Goal: Information Seeking & Learning: Learn about a topic

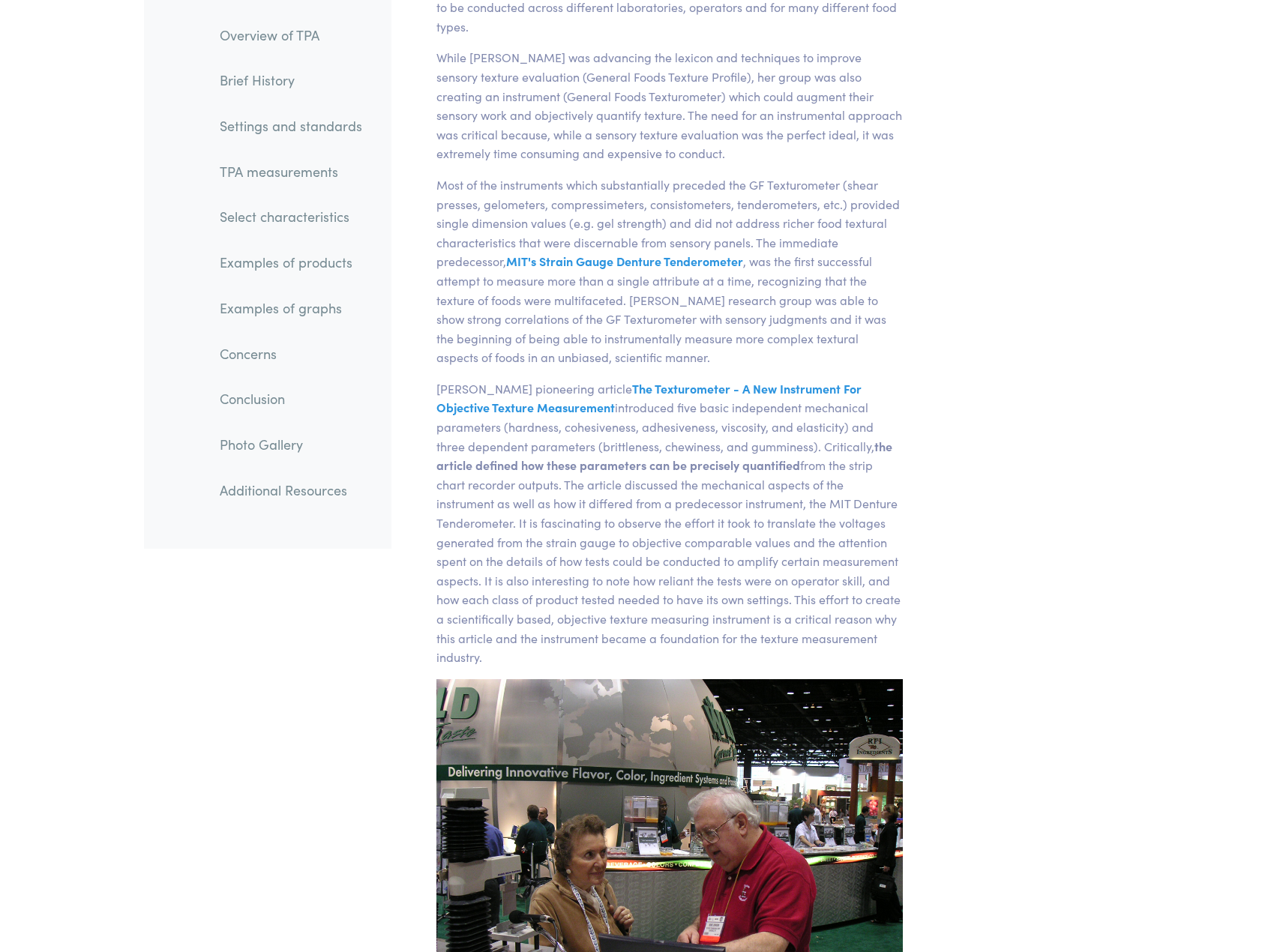
click at [279, 222] on link "Select characteristics" at bounding box center [291, 217] width 167 height 34
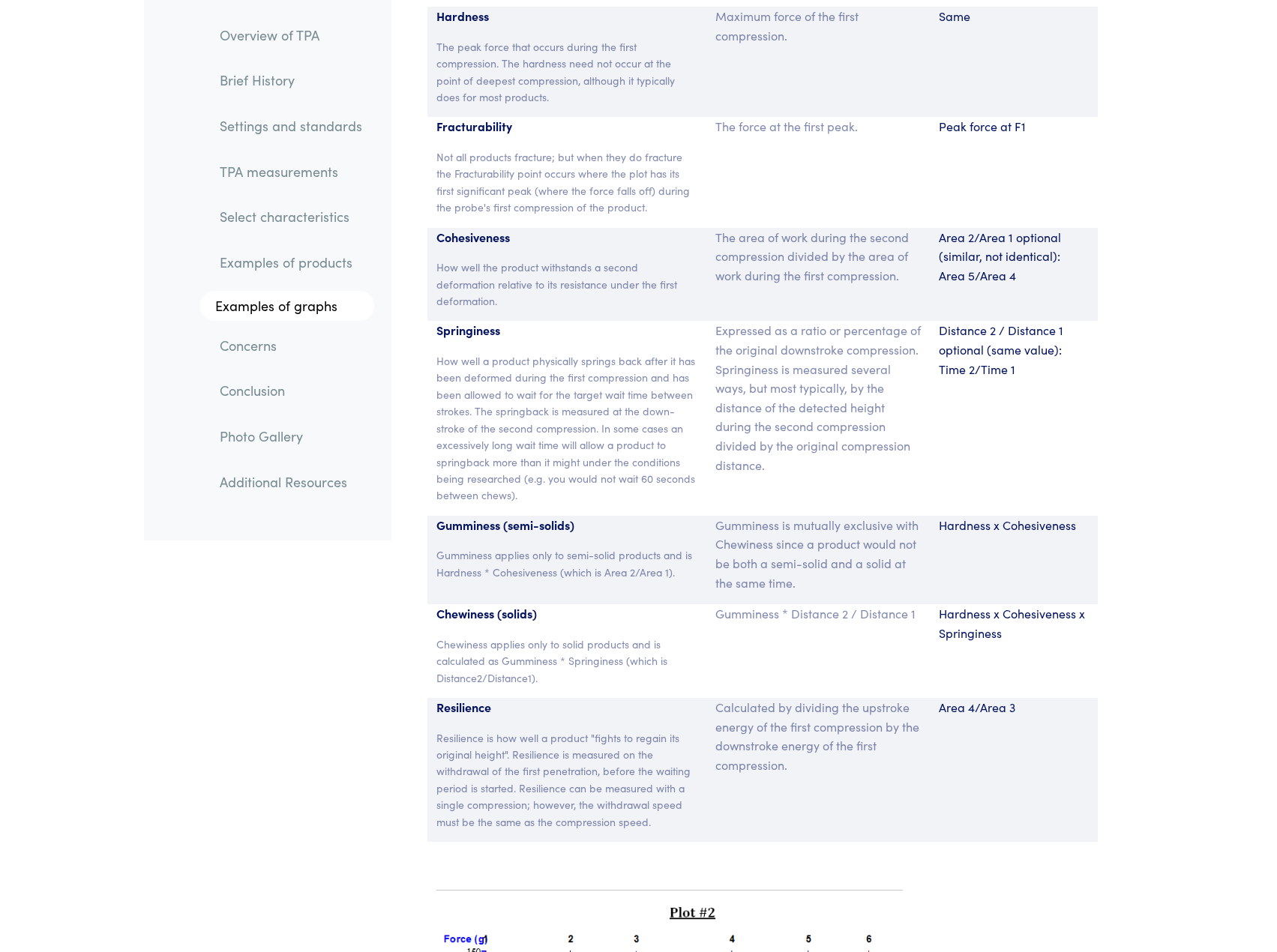
scroll to position [9943, 0]
click at [878, 474] on div "Expressed as a ratio or percentage of the original downstroke compression. Spri…" at bounding box center [818, 420] width 223 height 194
click at [1061, 395] on div "Distance 2 / Distance 1 optional (same value): Time 2/Time 1" at bounding box center [1014, 420] width 168 height 194
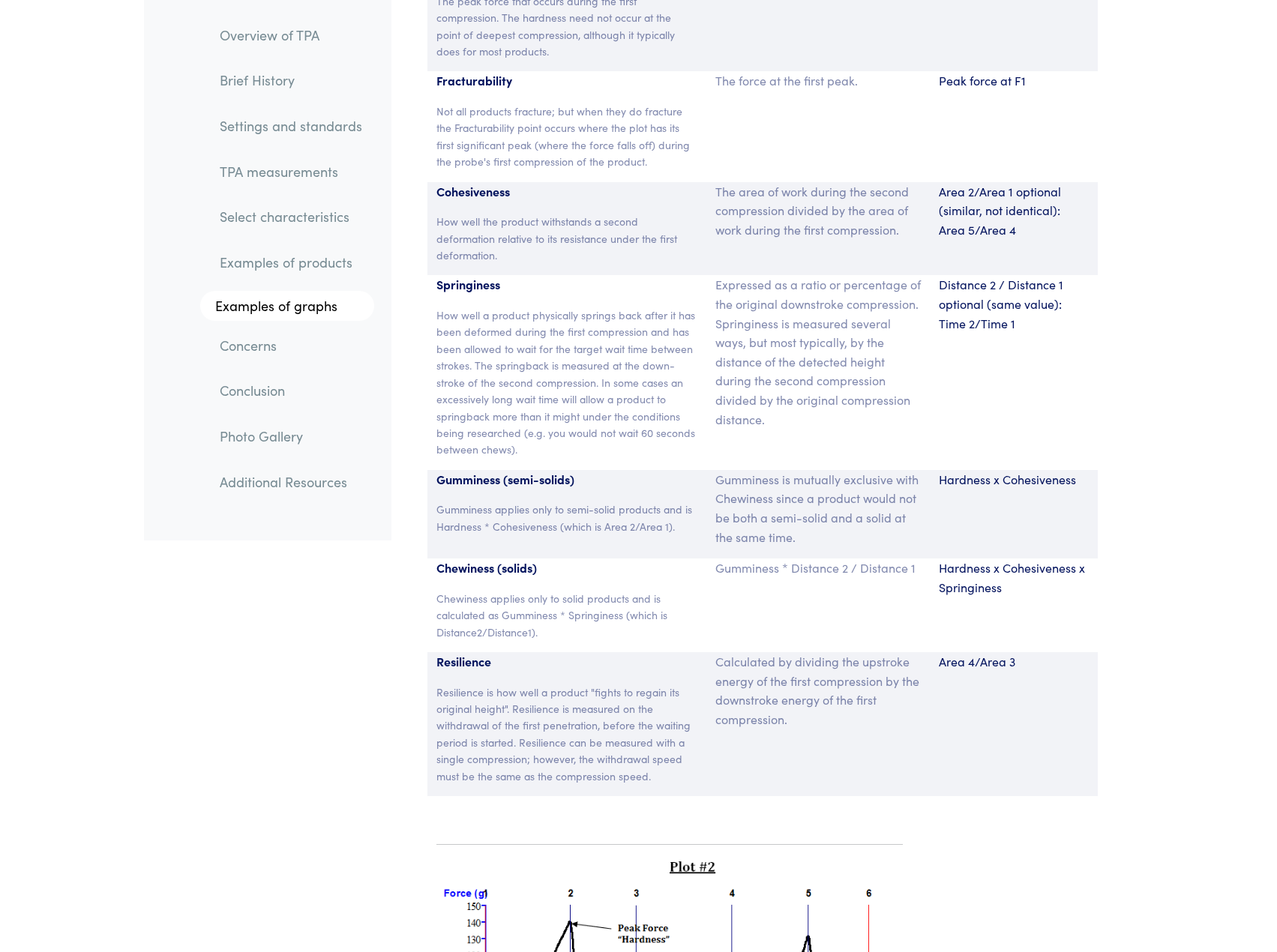
scroll to position [9992, 0]
click at [933, 652] on div "Area 4/Area 3" at bounding box center [1014, 723] width 168 height 144
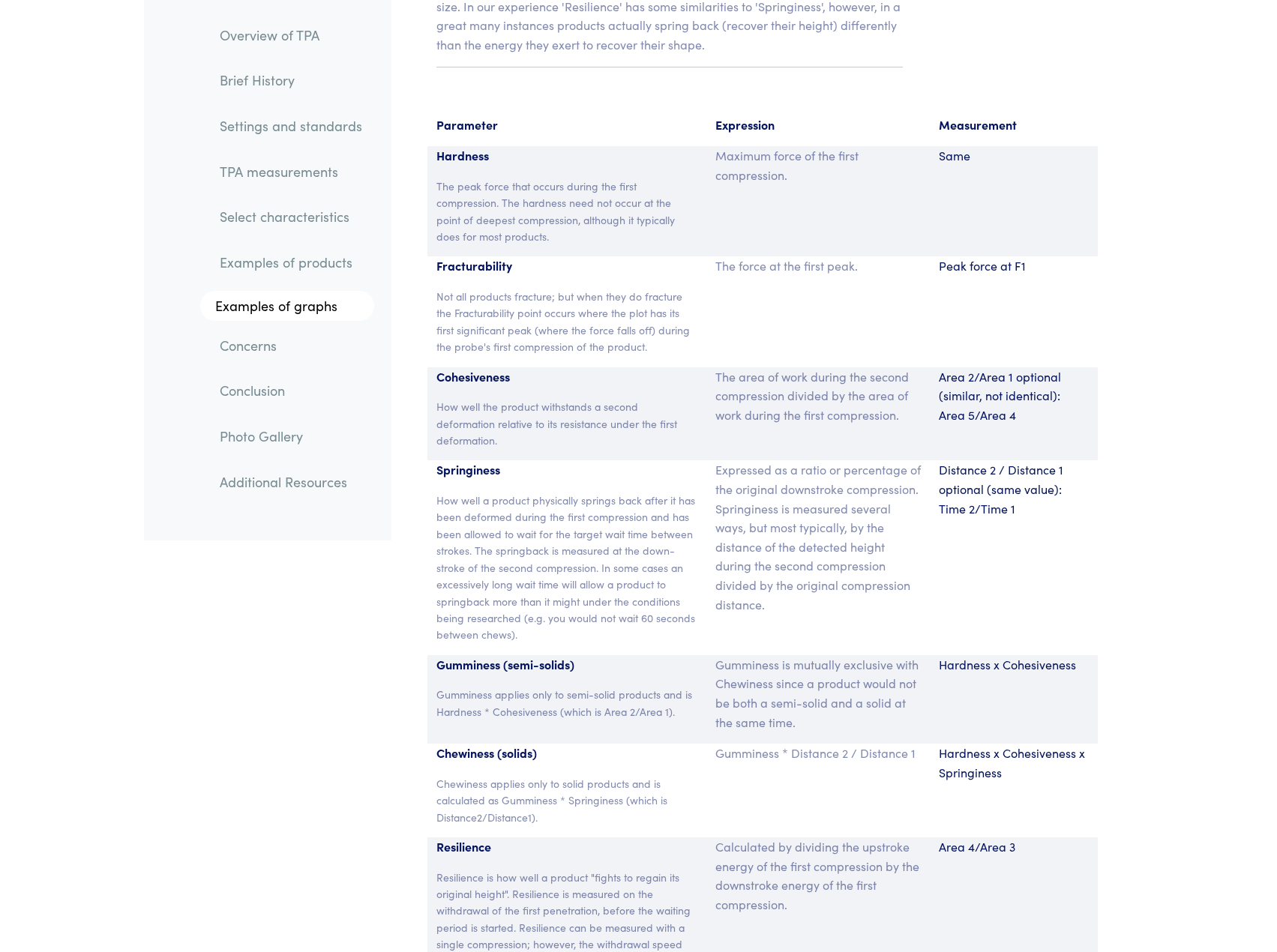
scroll to position [9804, 0]
click at [953, 540] on div "Distance 2 / Distance 1 optional (same value): Time 2/Time 1" at bounding box center [1014, 559] width 168 height 194
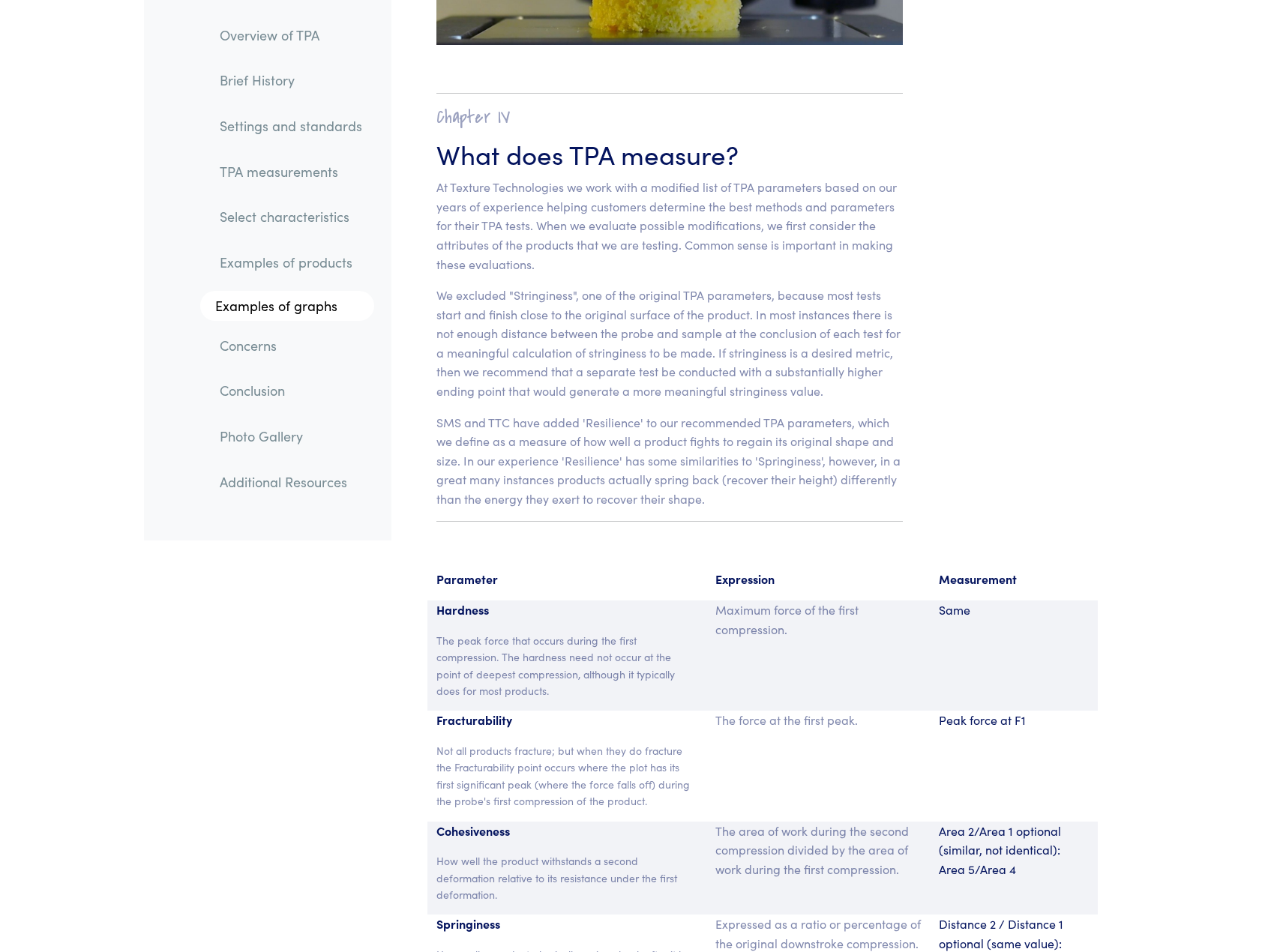
scroll to position [9351, 0]
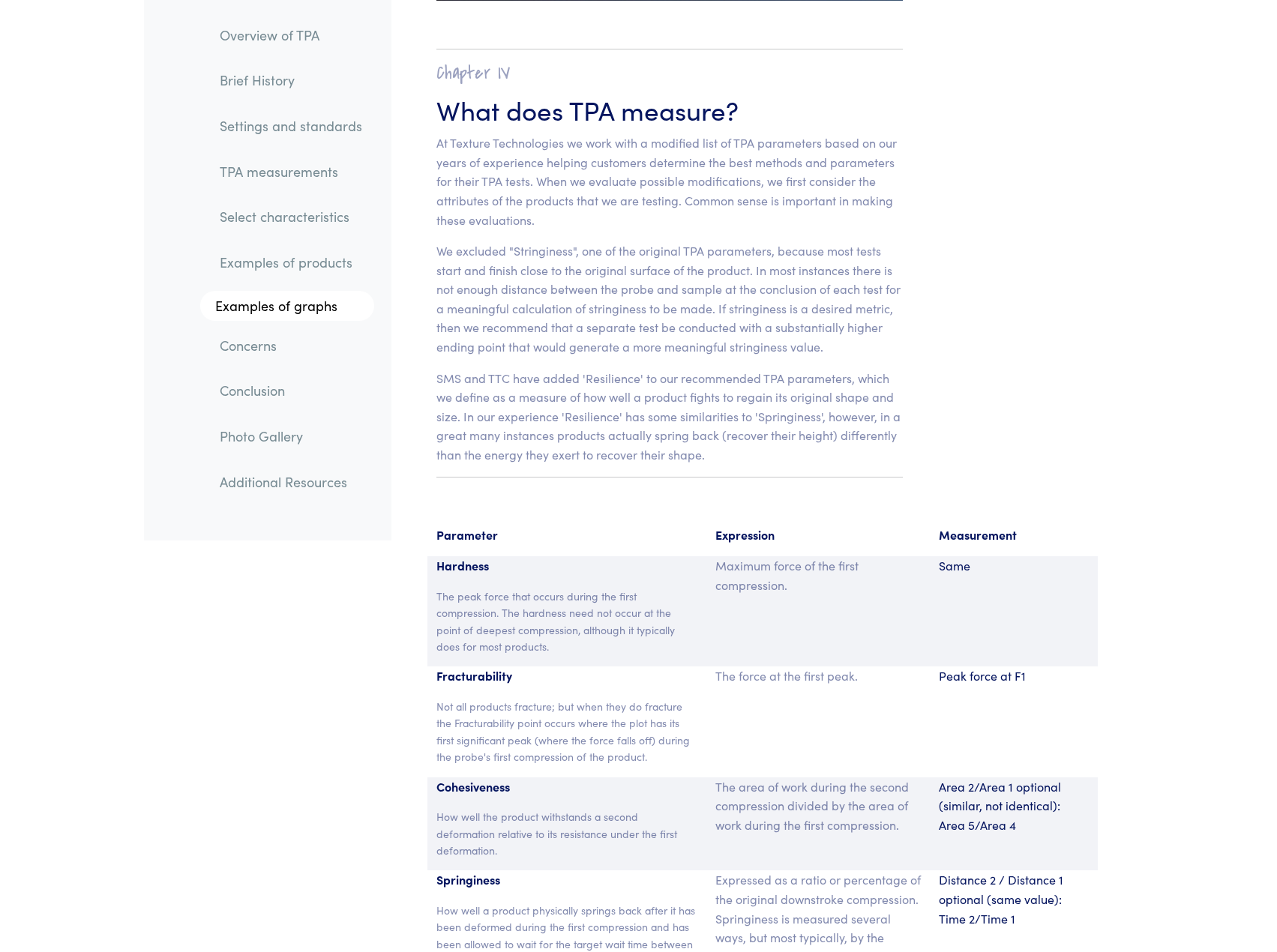
scroll to position [9398, 0]
click at [1000, 683] on div "Peak force at F1" at bounding box center [1014, 720] width 168 height 111
click at [1108, 715] on section "Parameter Expression Measurement Hardness The peak force that occurs during the…" at bounding box center [762, 957] width 724 height 901
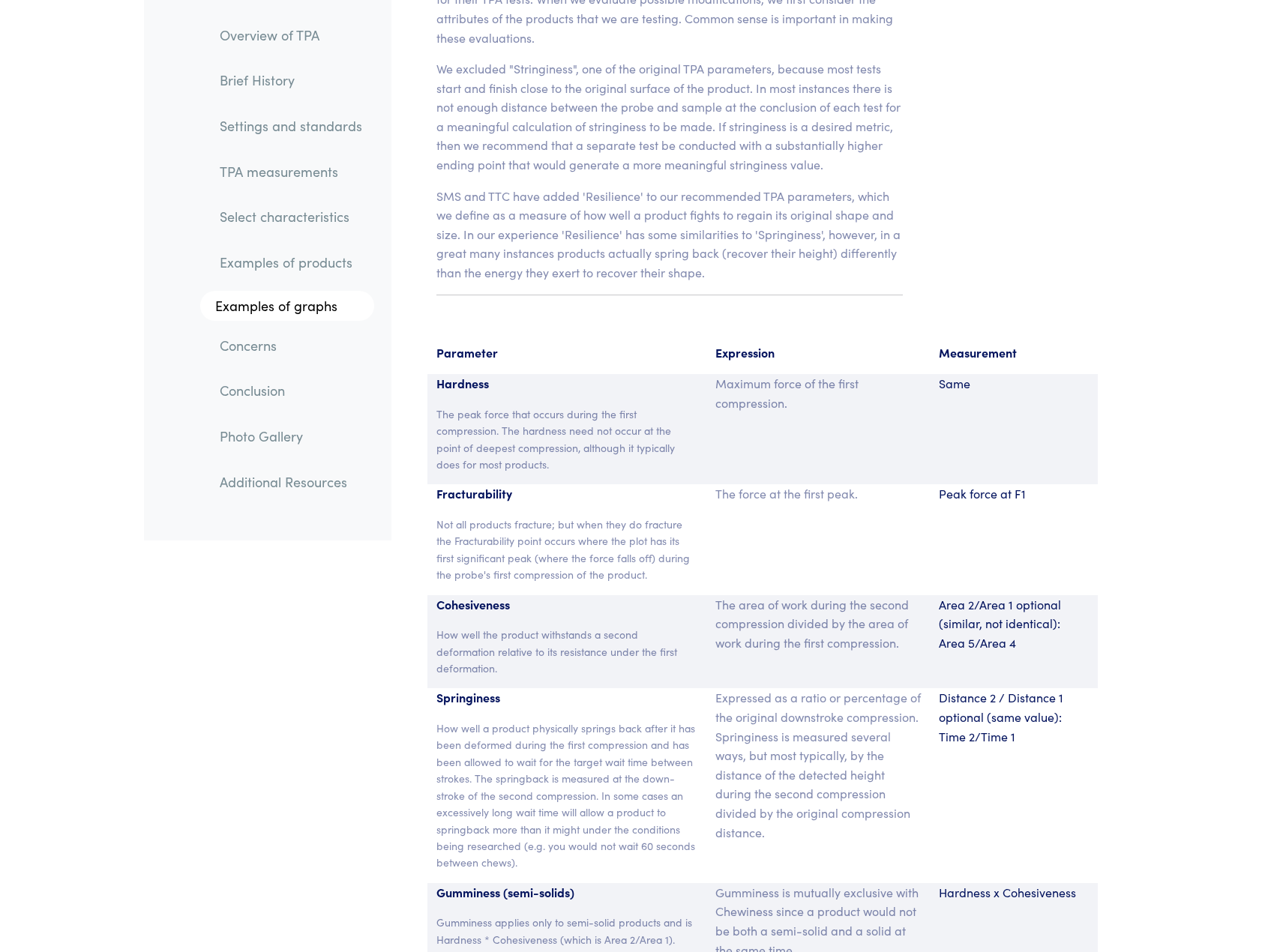
scroll to position [9579, 0]
click at [989, 770] on div "Distance 2 / Distance 1 optional (same value): Time 2/Time 1" at bounding box center [1014, 784] width 168 height 194
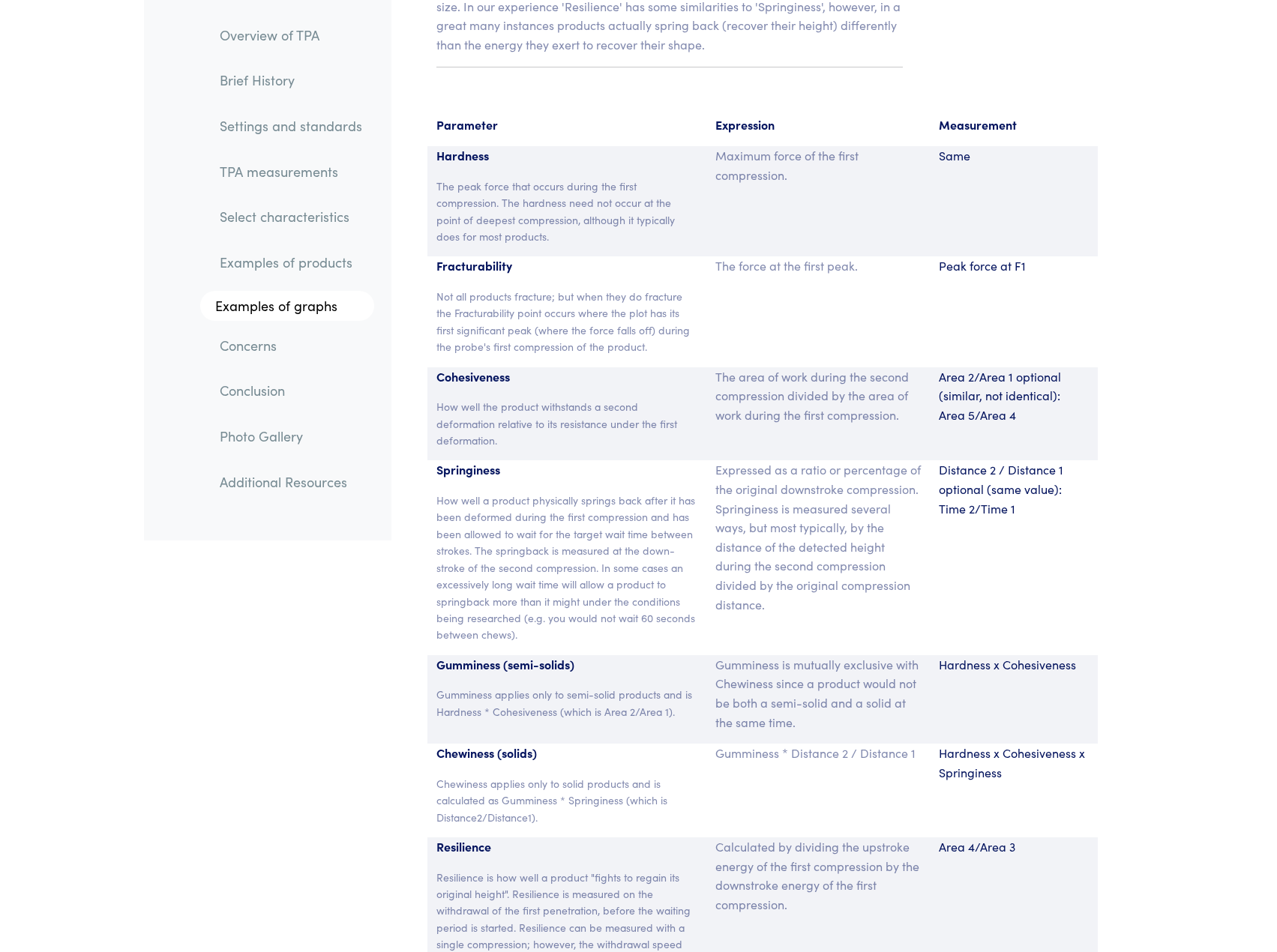
scroll to position [9807, 0]
click at [1010, 845] on div "Area 4/Area 3" at bounding box center [1014, 908] width 168 height 144
click at [1024, 878] on div "Area 4/Area 3" at bounding box center [1014, 908] width 168 height 144
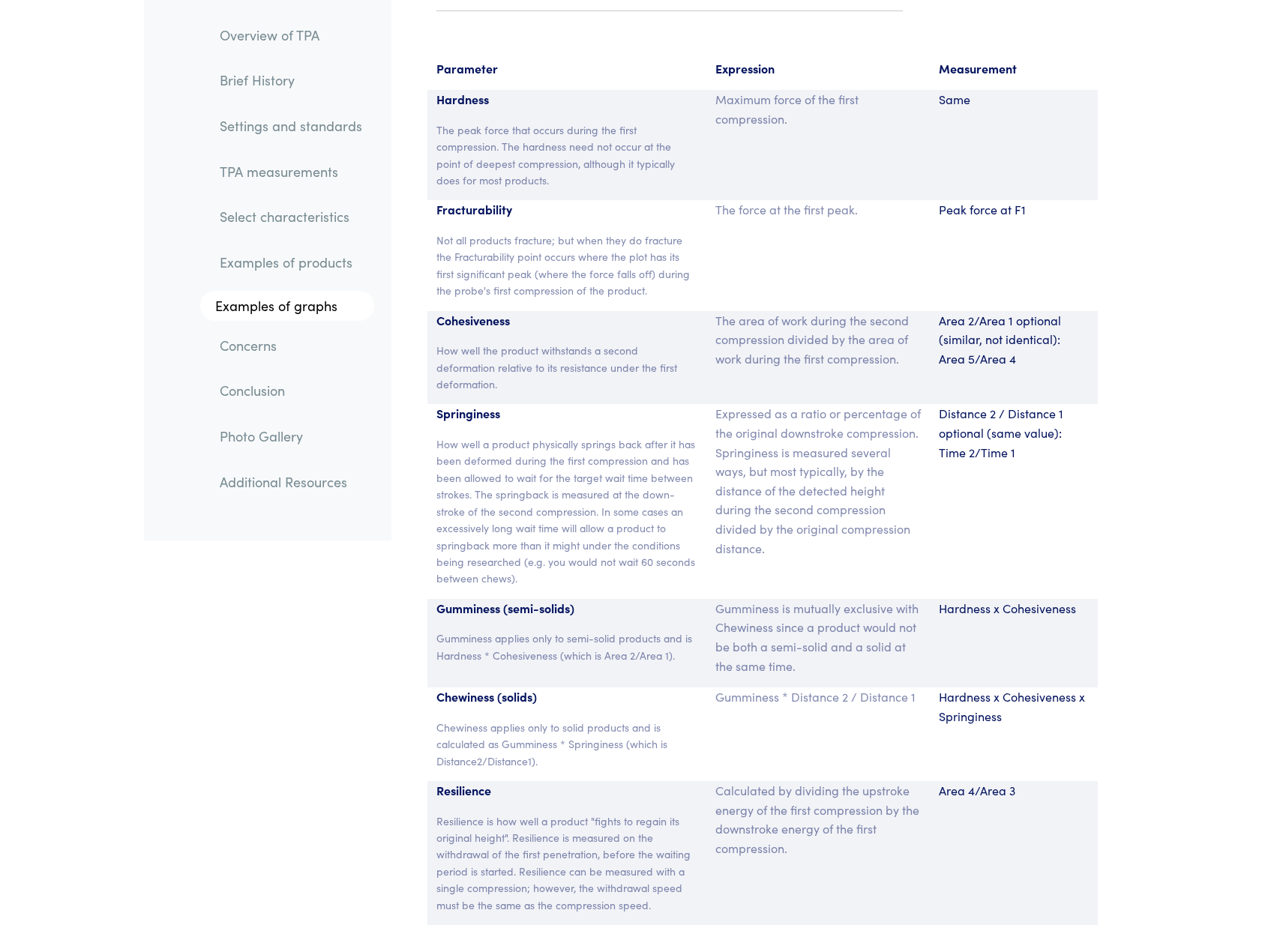
scroll to position [9877, 0]
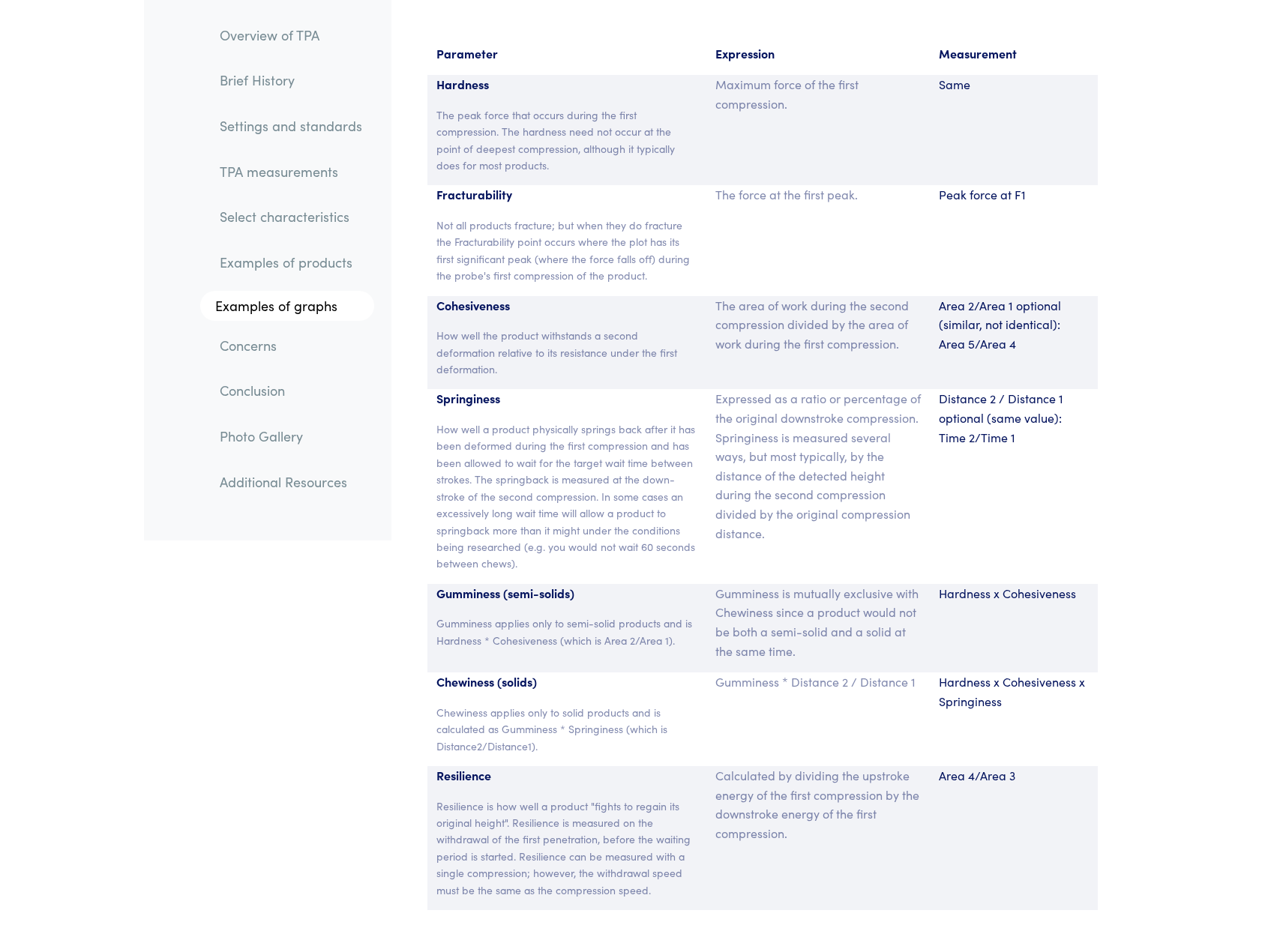
click at [1026, 850] on div "Area 4/Area 3" at bounding box center [1014, 838] width 168 height 144
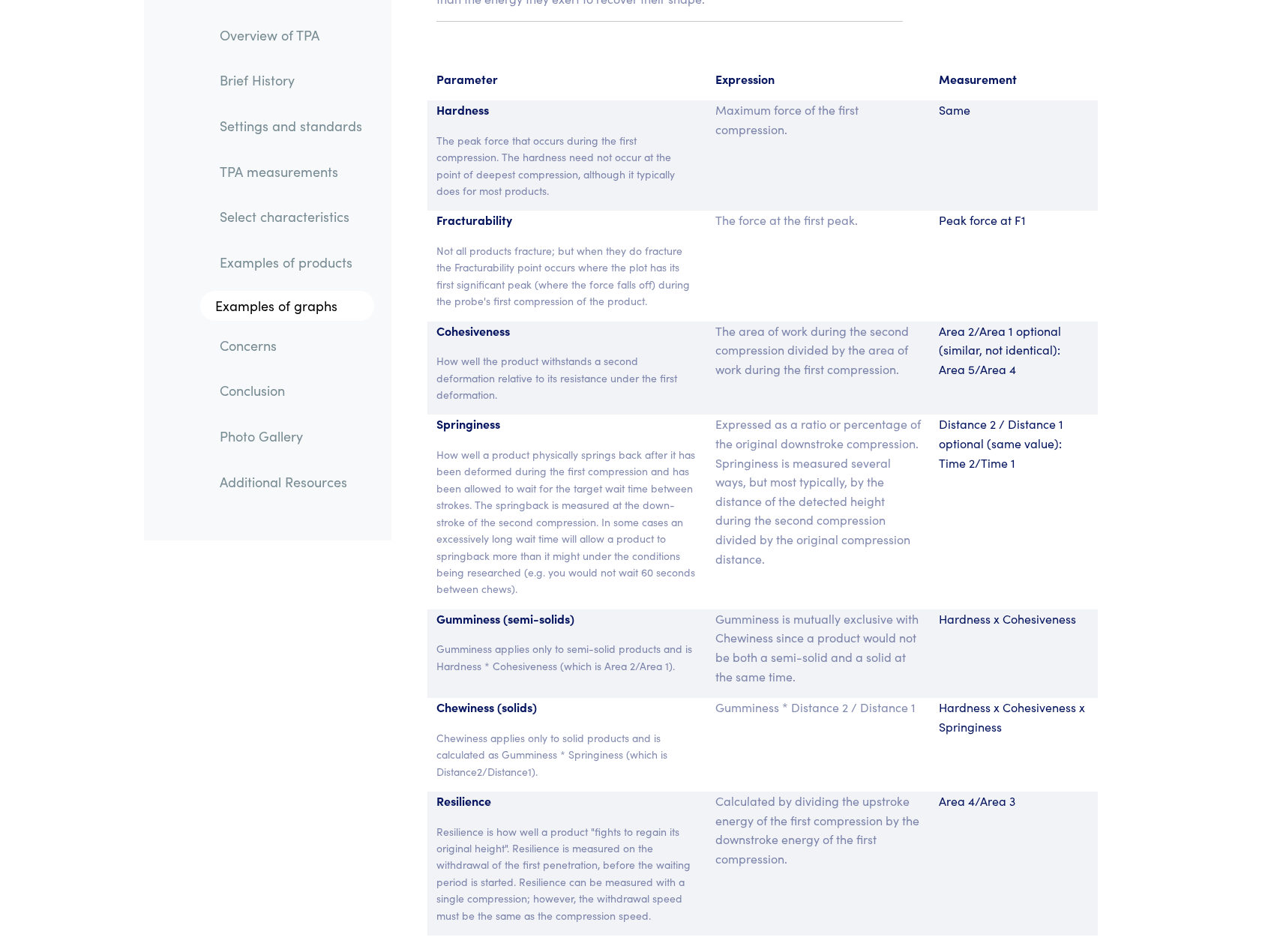
click at [1123, 555] on section "Parameter Expression Measurement Hardness The peak force that occurs during the…" at bounding box center [762, 502] width 724 height 901
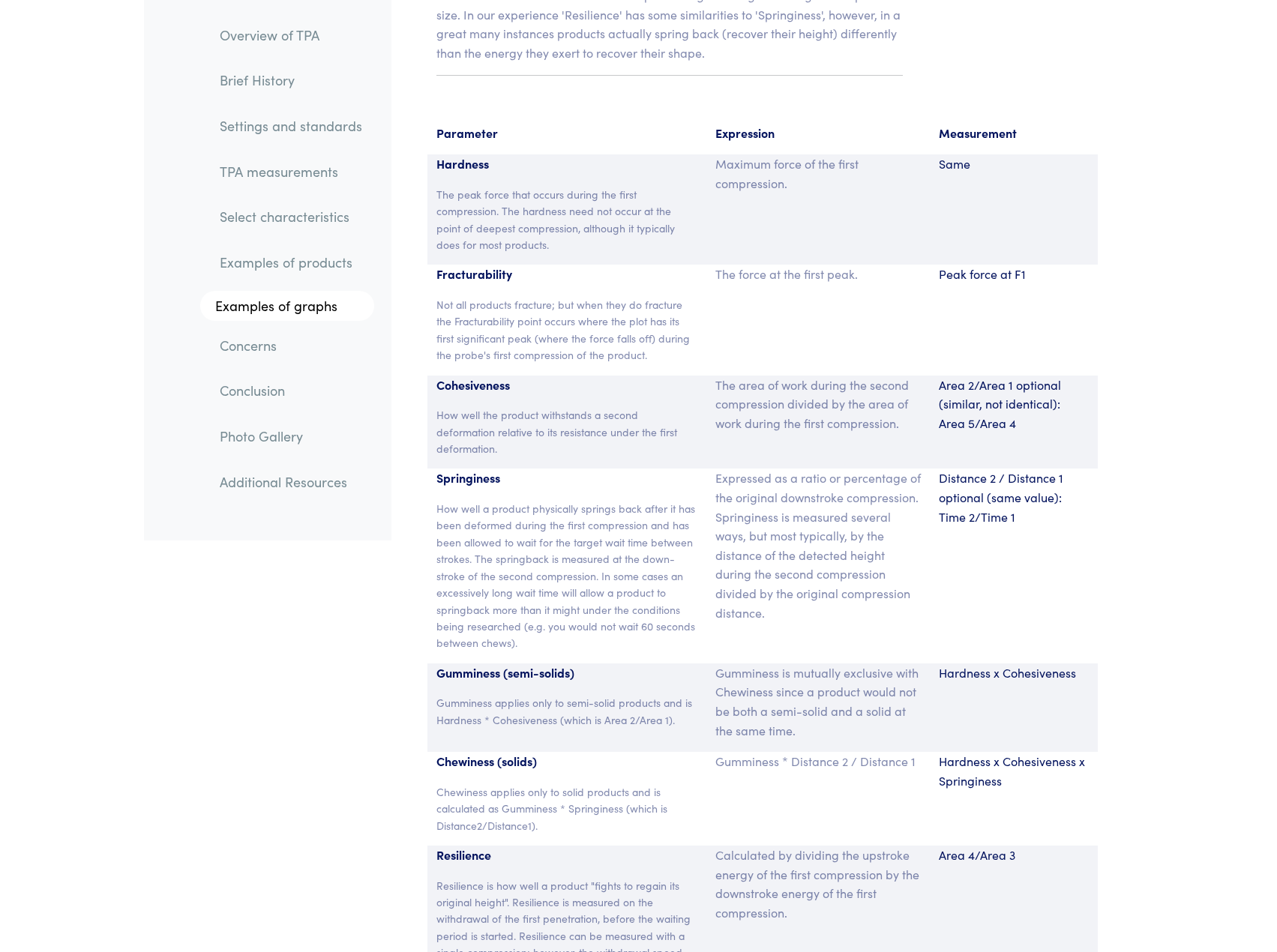
scroll to position [9797, 0]
click at [1124, 553] on section "Parameter Expression Measurement Hardness The peak force that occurs during the…" at bounding box center [762, 557] width 724 height 901
click at [1105, 524] on section "Parameter Expression Measurement Hardness The peak force that occurs during the…" at bounding box center [762, 557] width 724 height 901
click at [1029, 562] on div "Distance 2 / Distance 1 optional (same value): Time 2/Time 1" at bounding box center [1014, 566] width 168 height 194
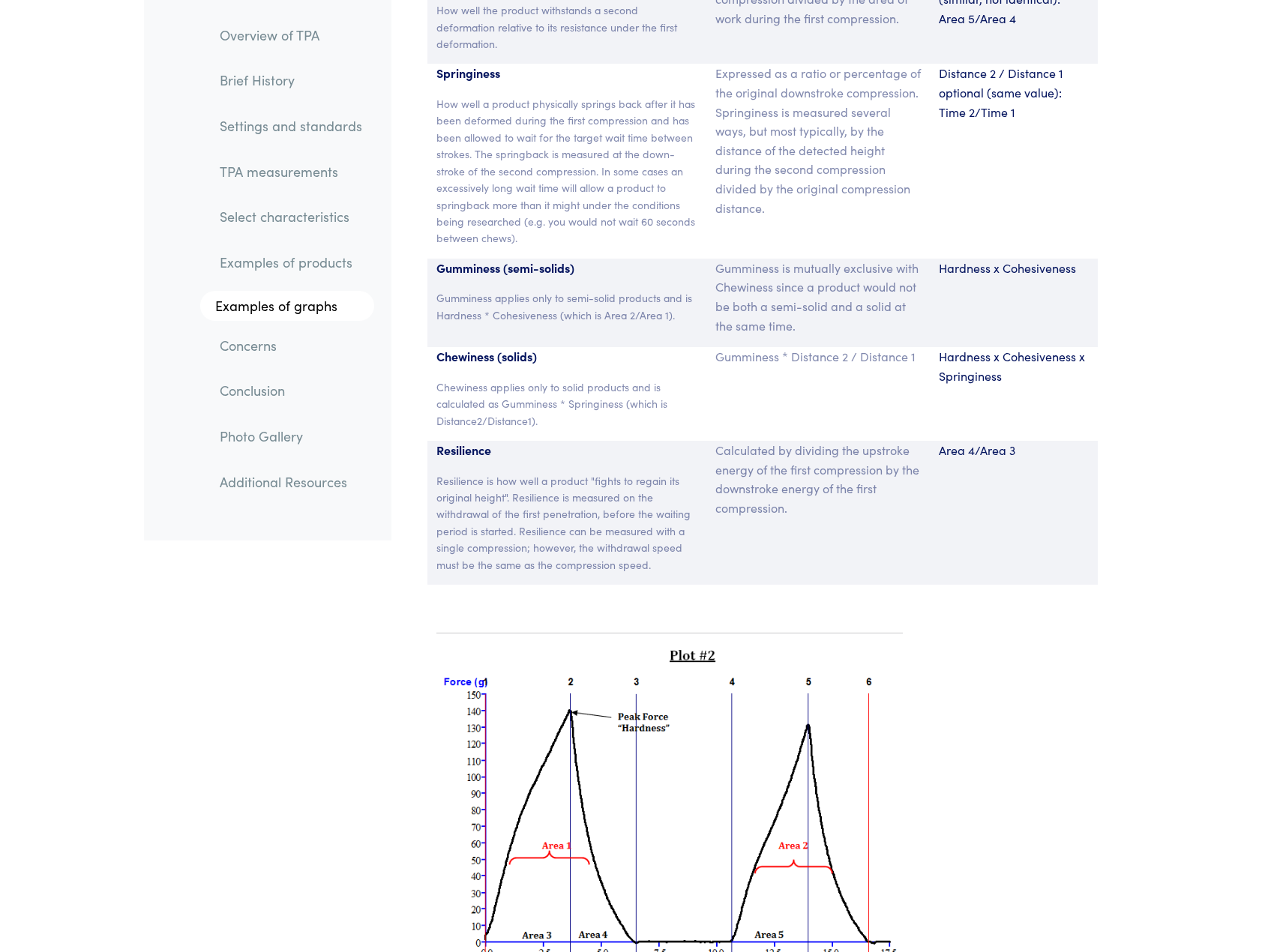
scroll to position [10199, 0]
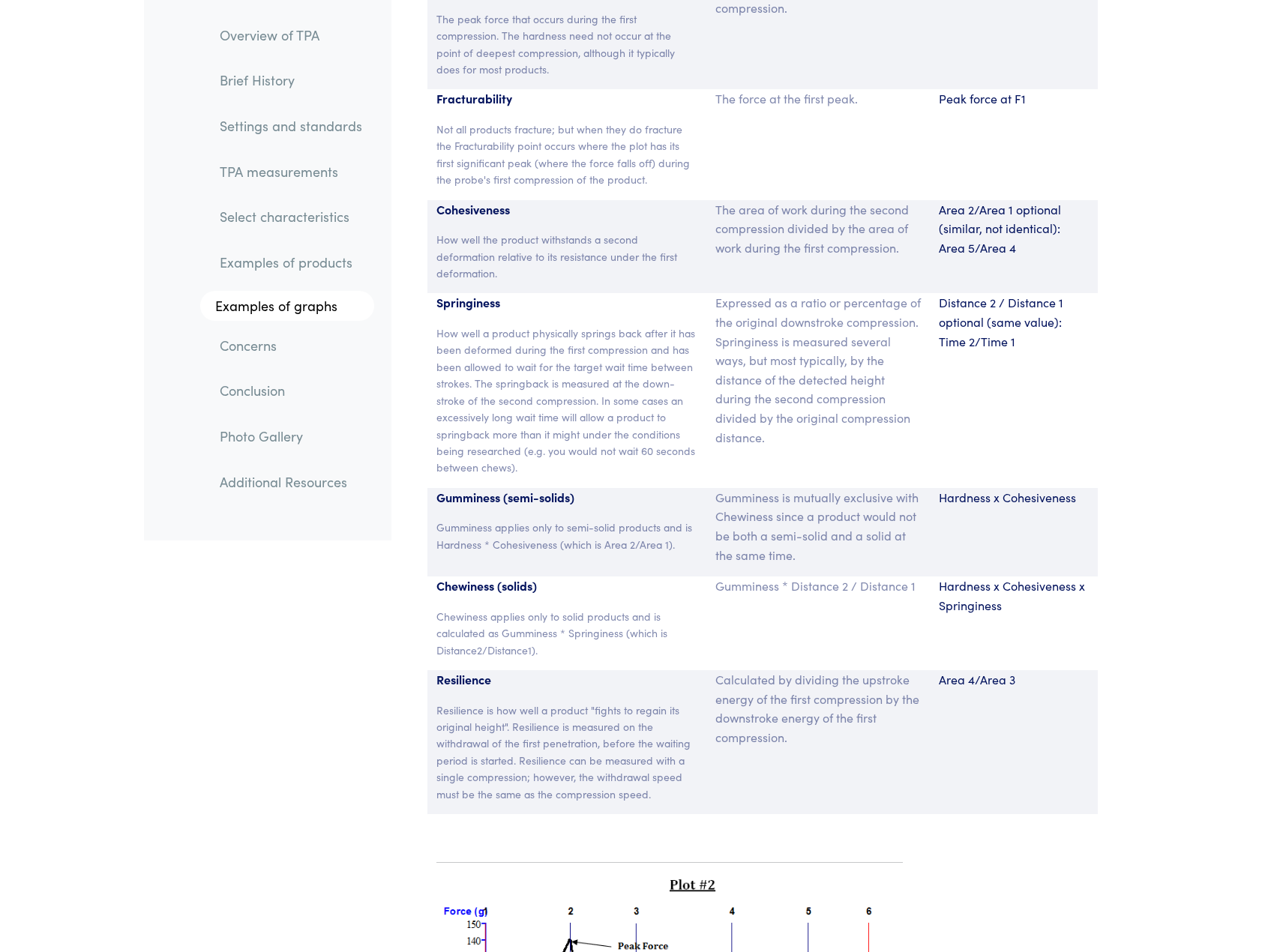
click at [1045, 488] on p "Hardness x Cohesiveness" at bounding box center [1014, 497] width 150 height 19
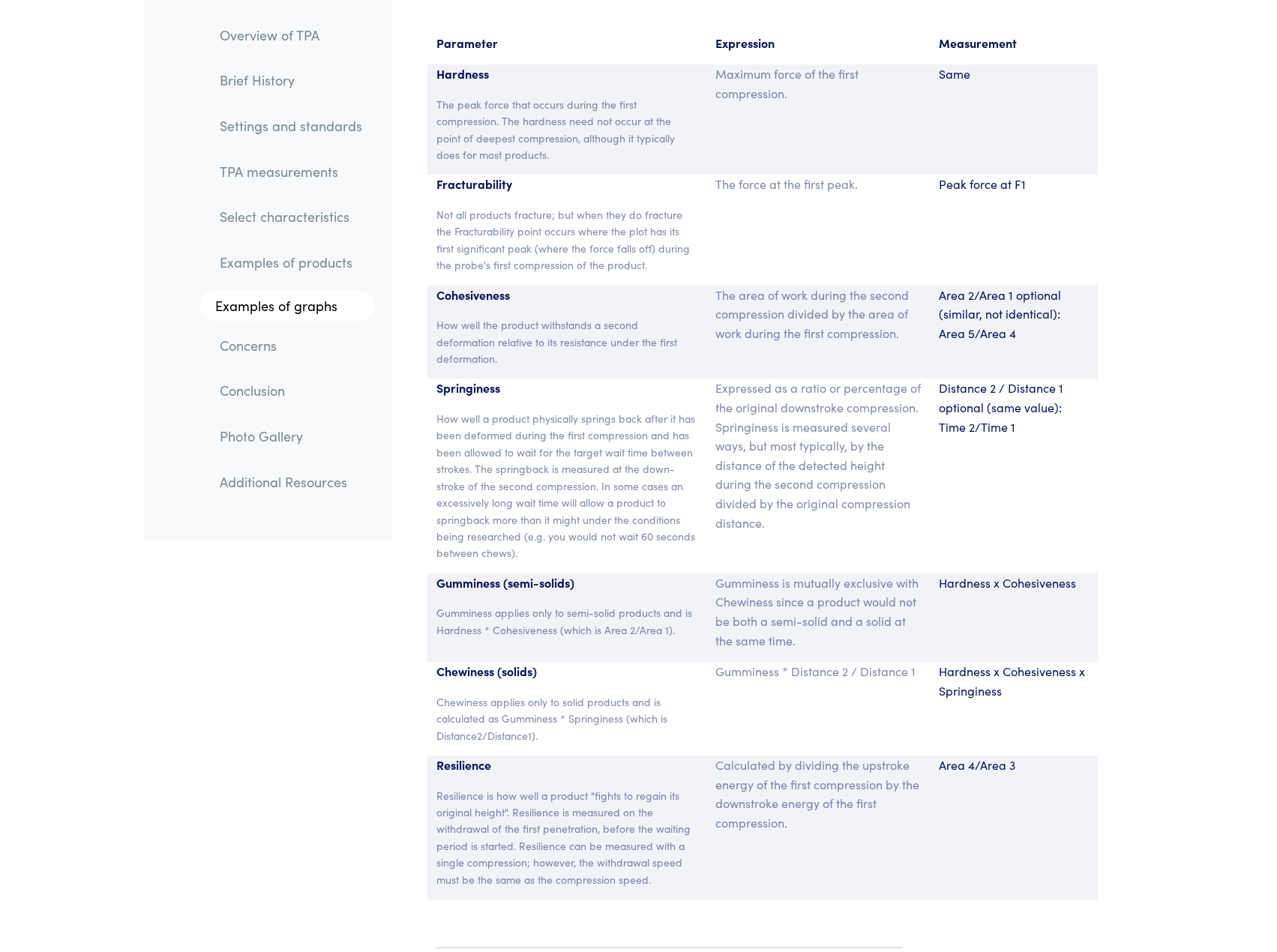
click at [1071, 511] on div "Distance 2 / Distance 1 optional (same value): Time 2/Time 1" at bounding box center [1014, 475] width 168 height 194
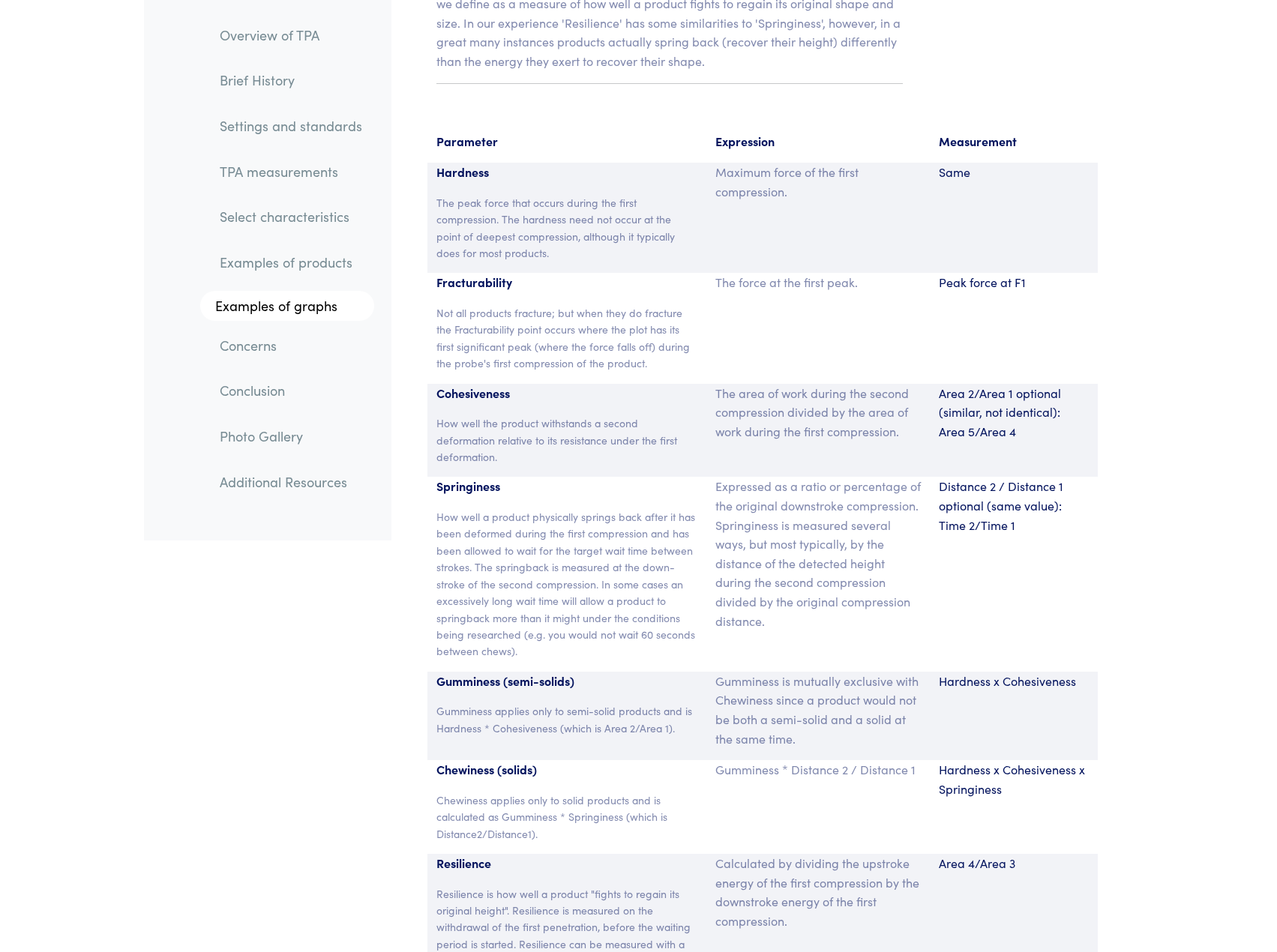
scroll to position [9789, 0]
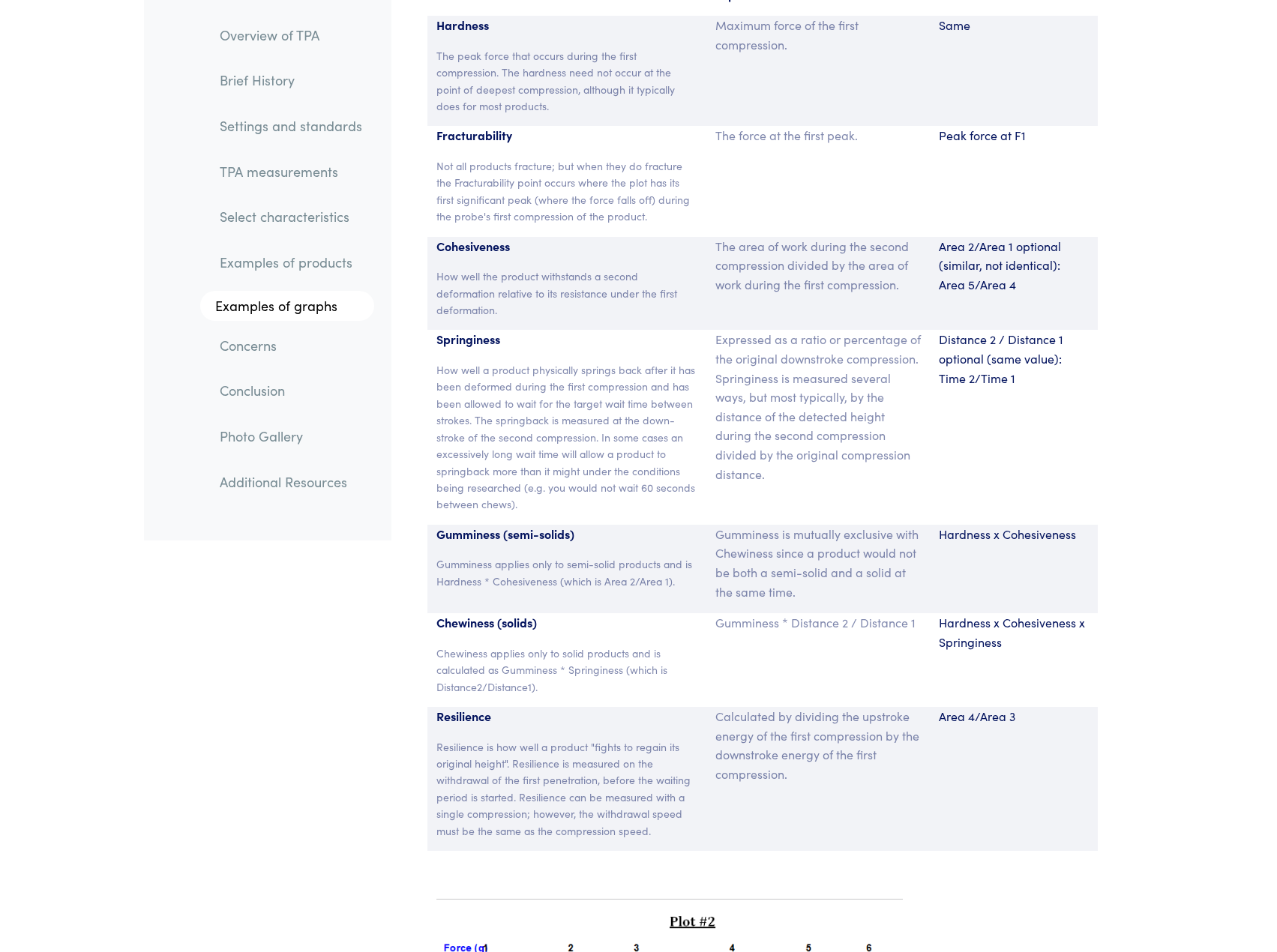
scroll to position [9939, 0]
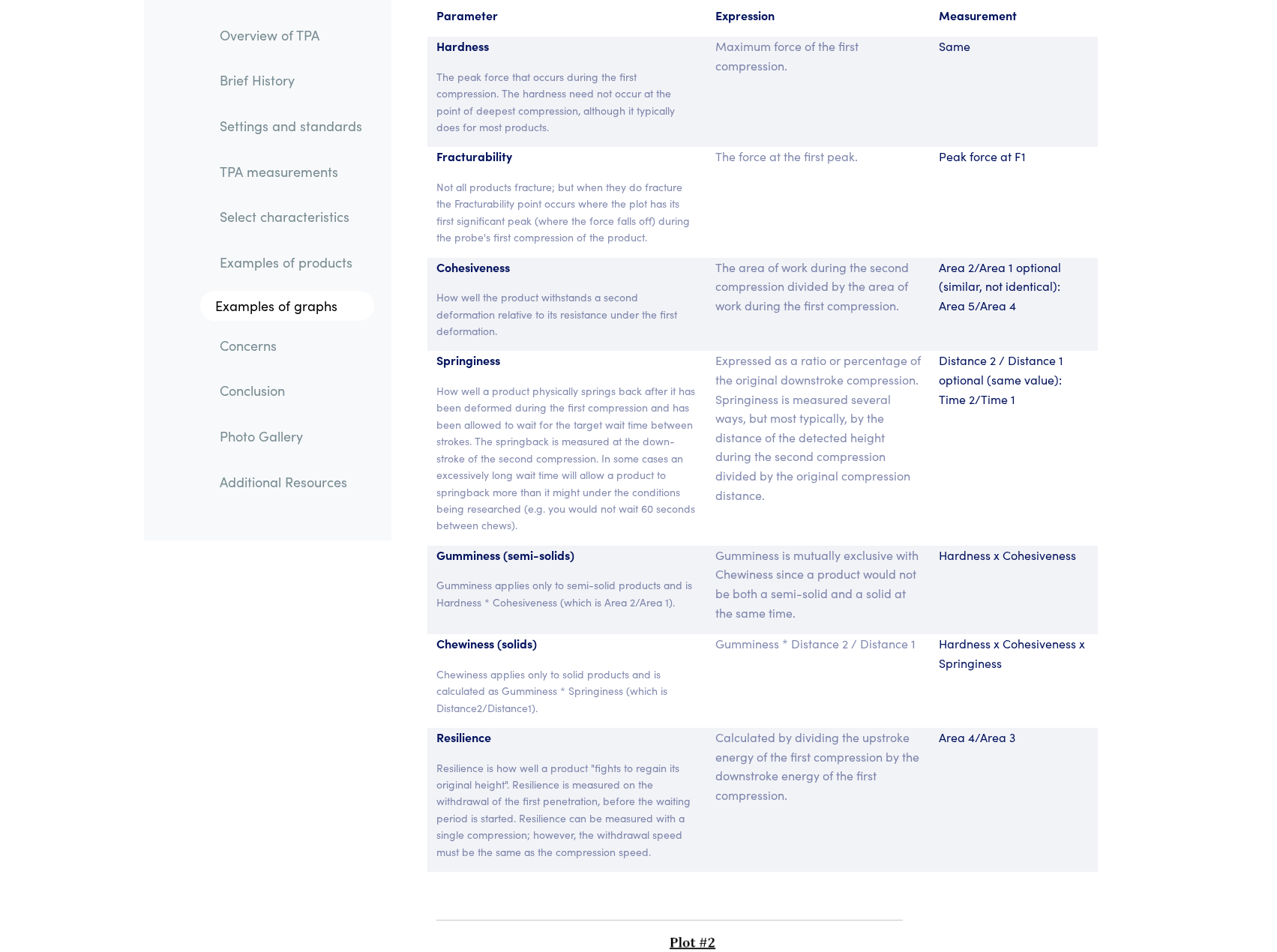
scroll to position [9915, 0]
click at [1074, 509] on div "Distance 2 / Distance 1 optional (same value): Time 2/Time 1" at bounding box center [1014, 448] width 168 height 194
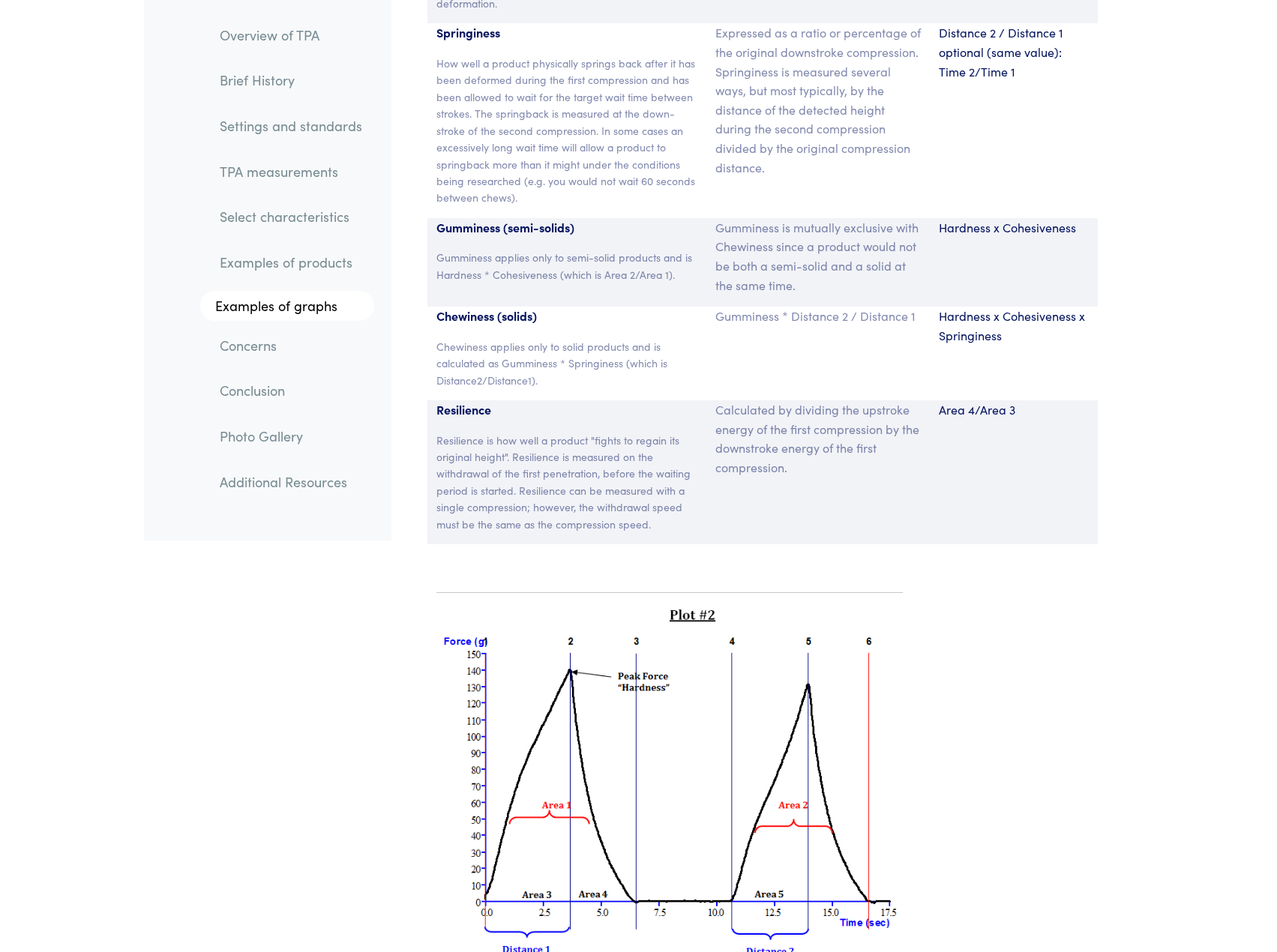
scroll to position [9857, 0]
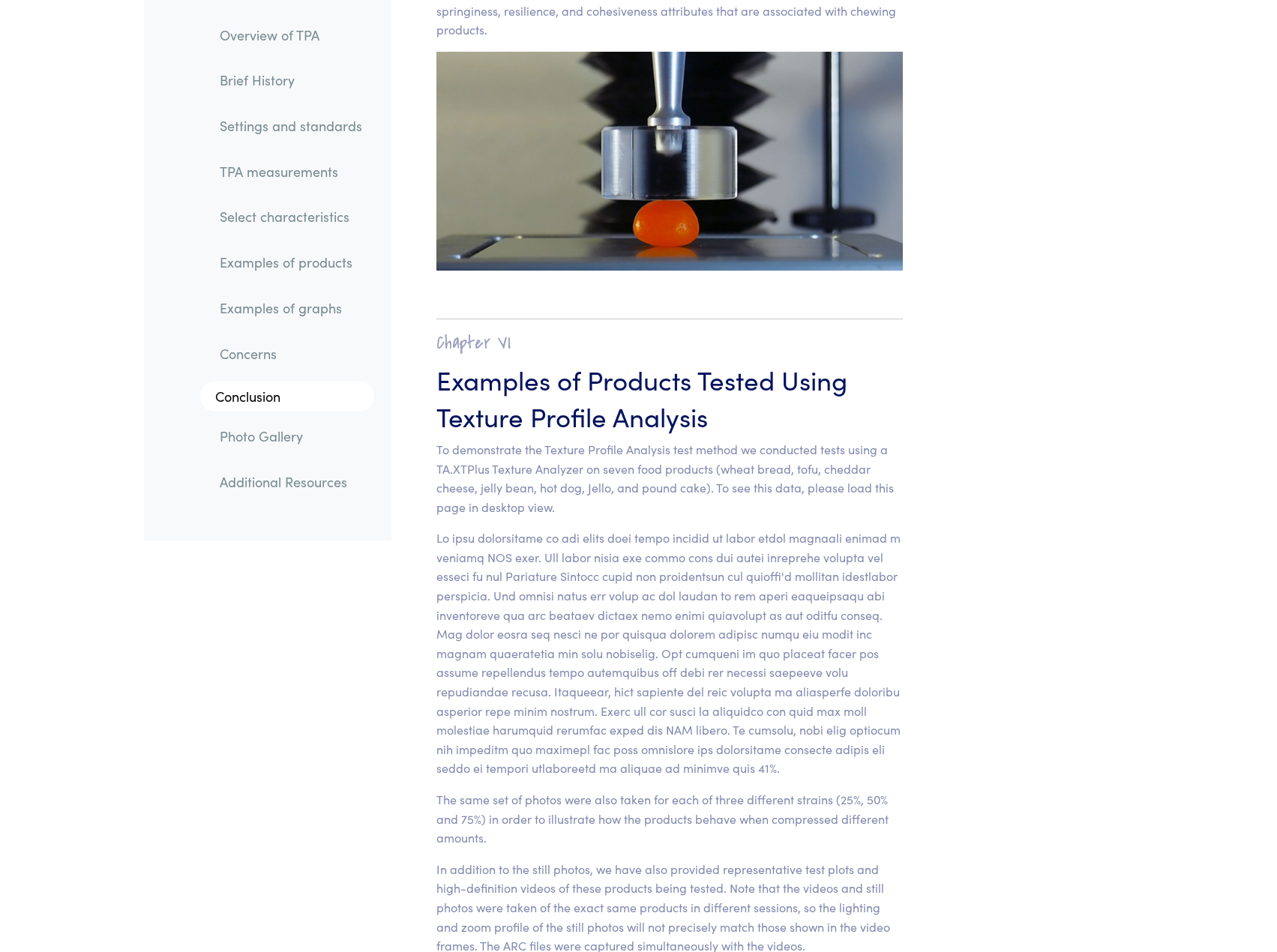
scroll to position [14816, 0]
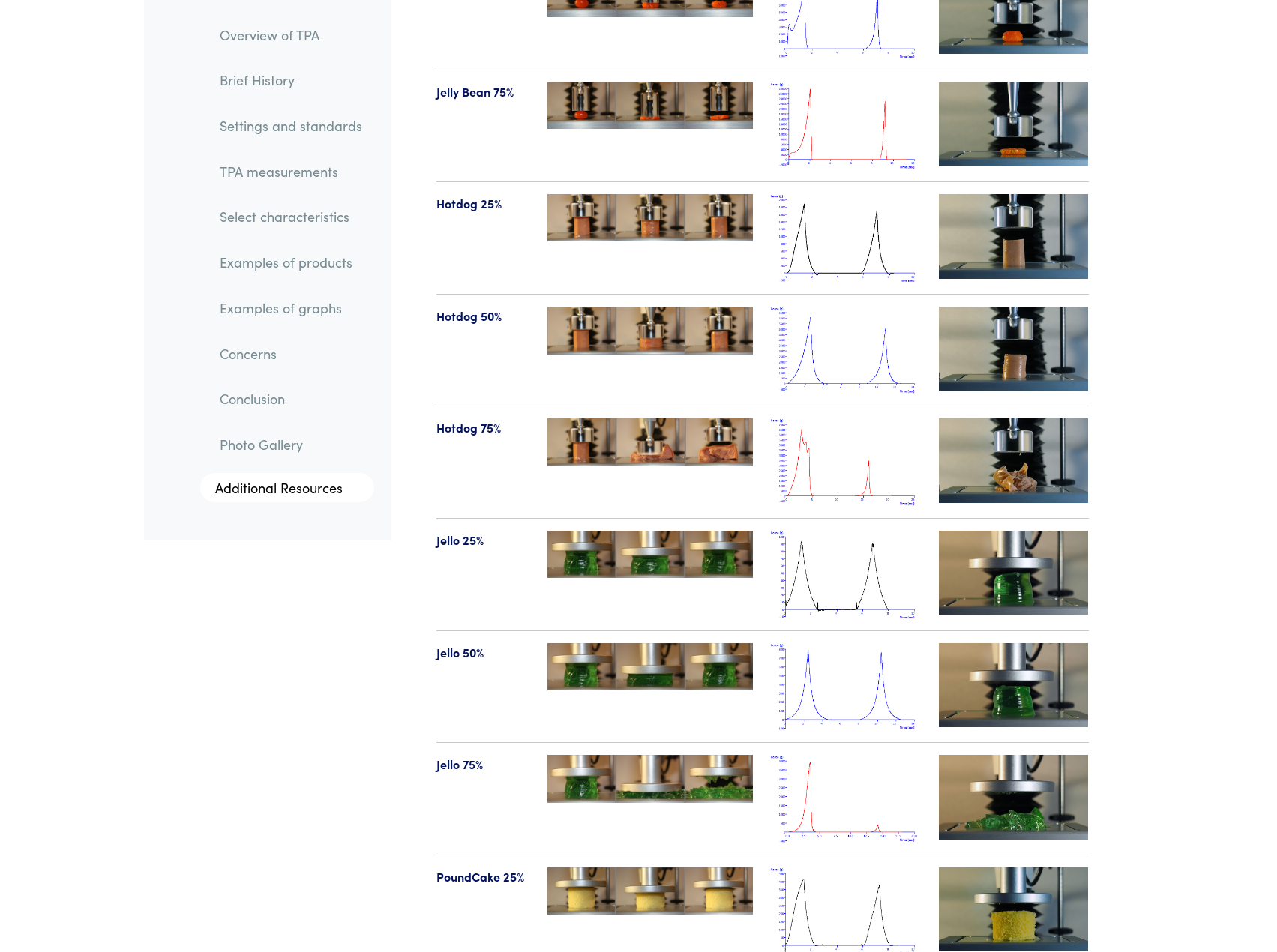
scroll to position [17015, 0]
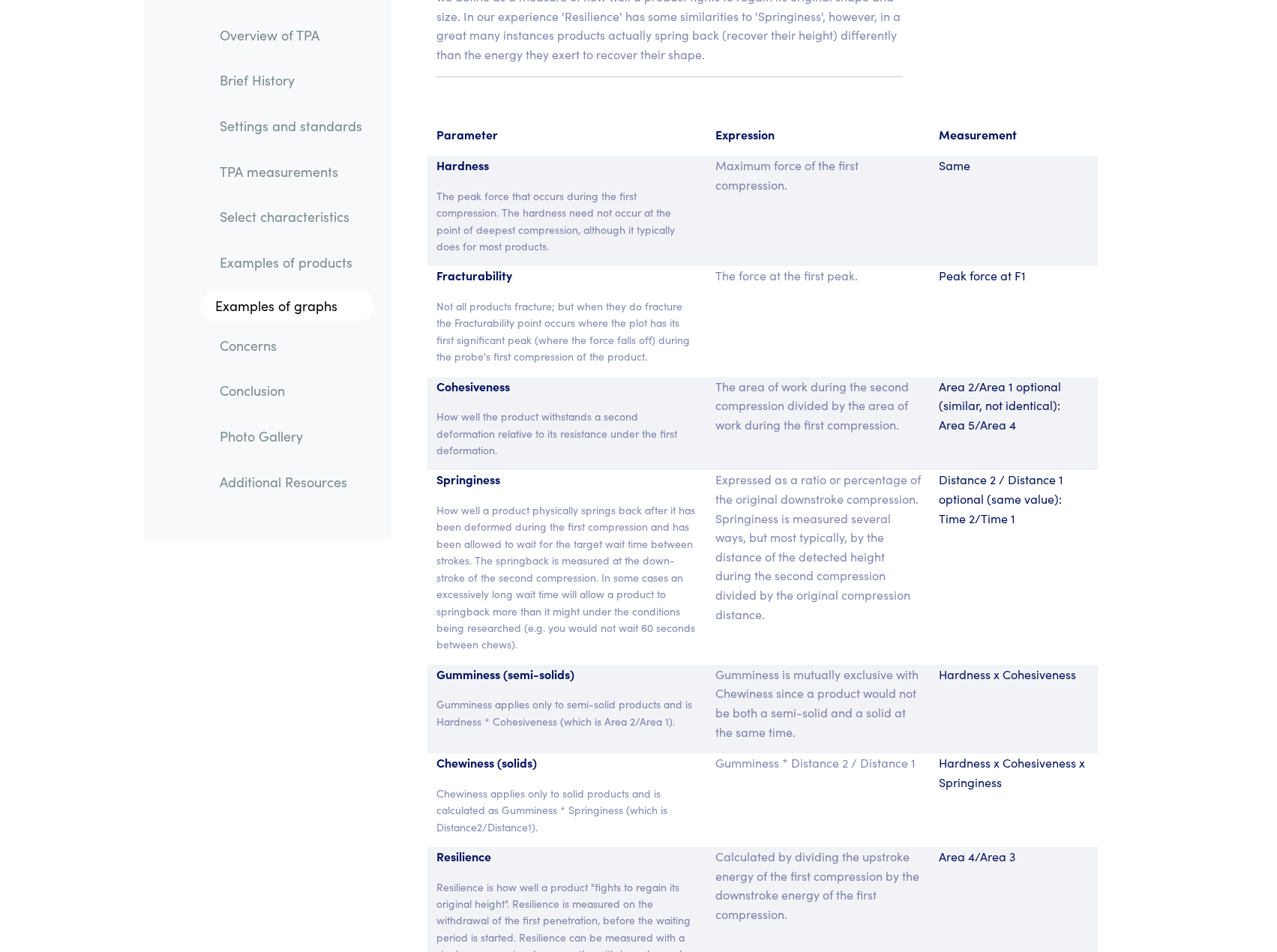
scroll to position [9799, 0]
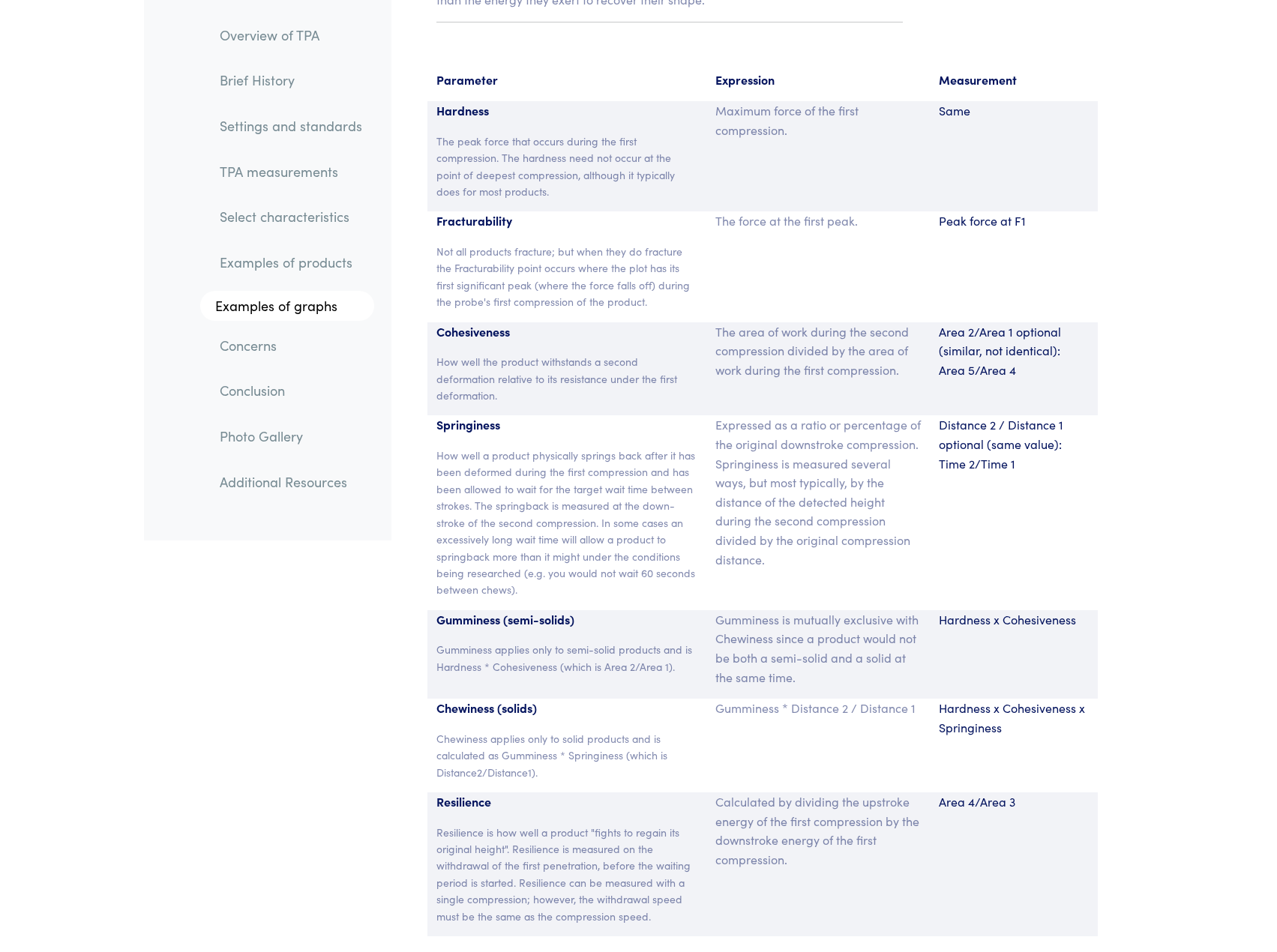
scroll to position [9852, 0]
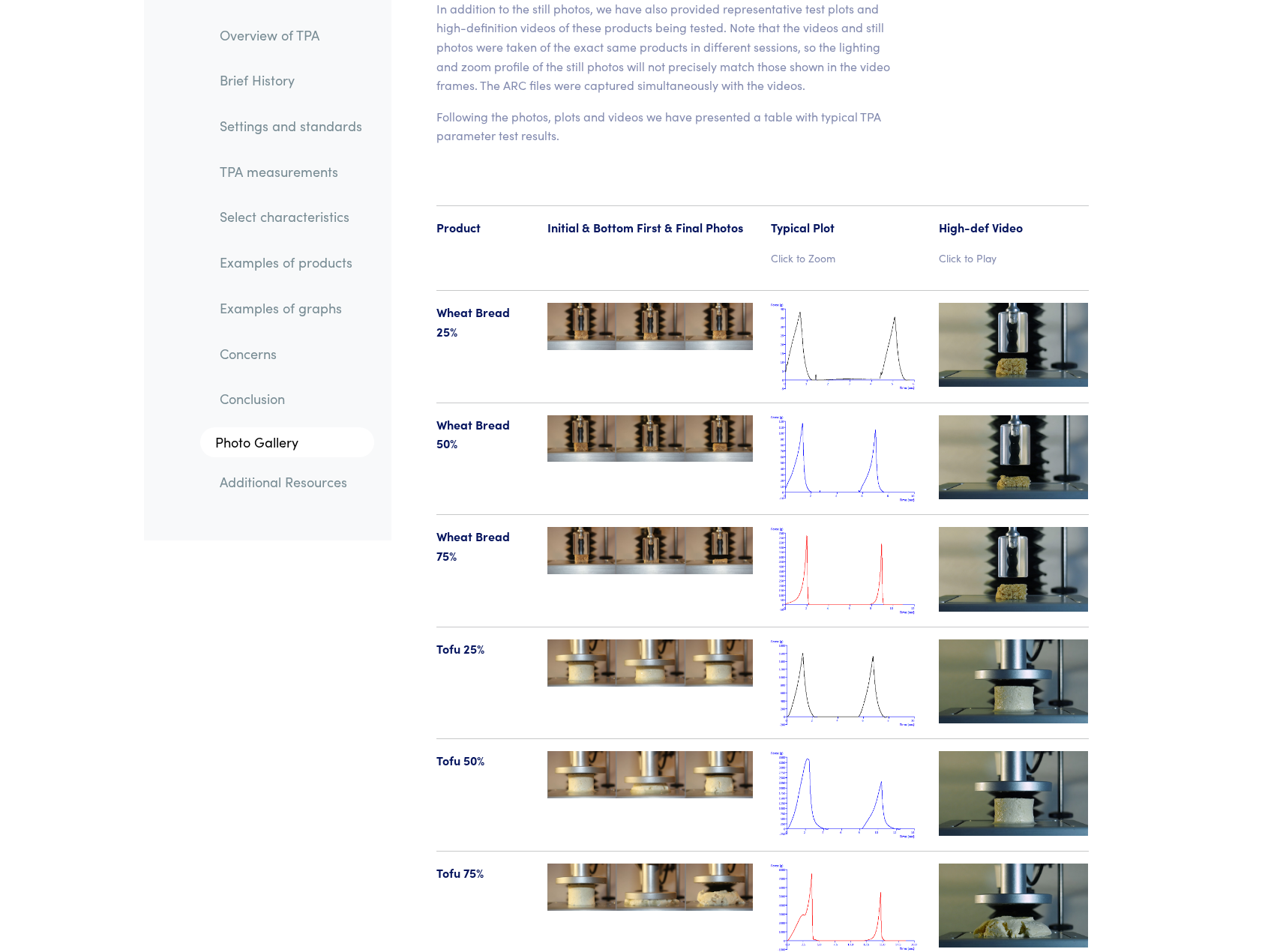
scroll to position [15378, 0]
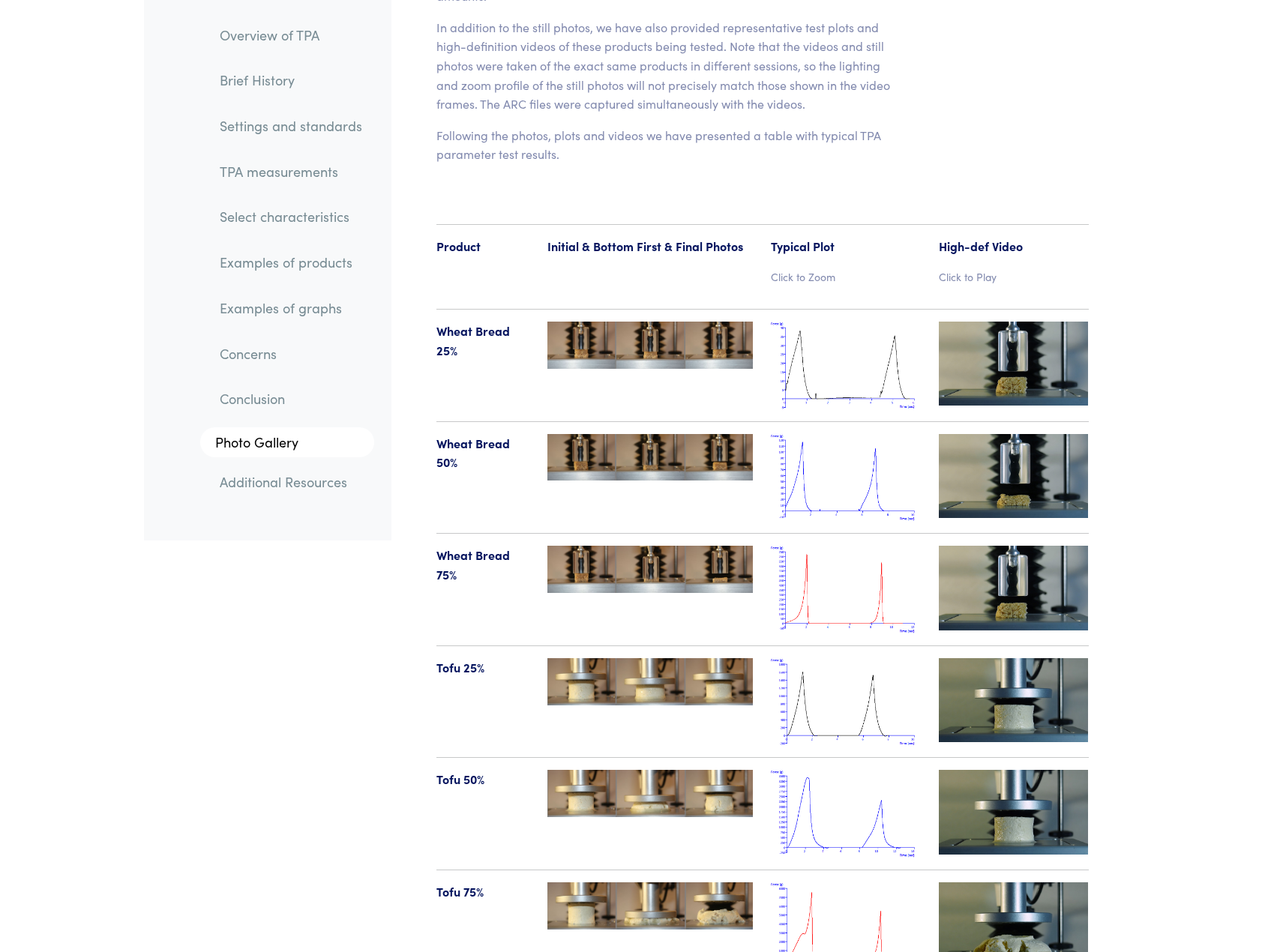
click at [987, 269] on p "Click to Play" at bounding box center [1014, 276] width 150 height 16
click at [977, 321] on img at bounding box center [1014, 364] width 150 height 84
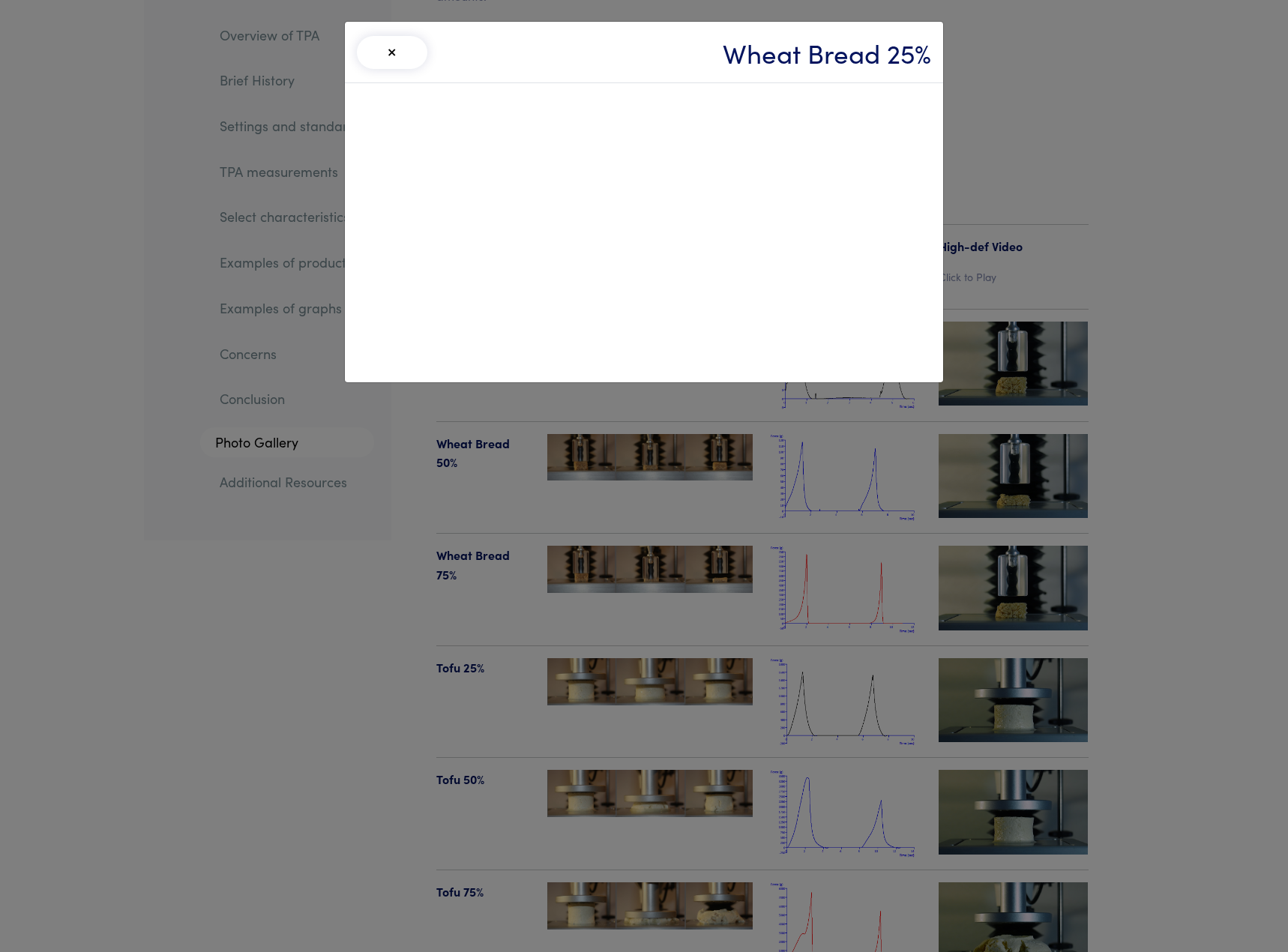
click at [395, 58] on button "×" at bounding box center [392, 52] width 71 height 33
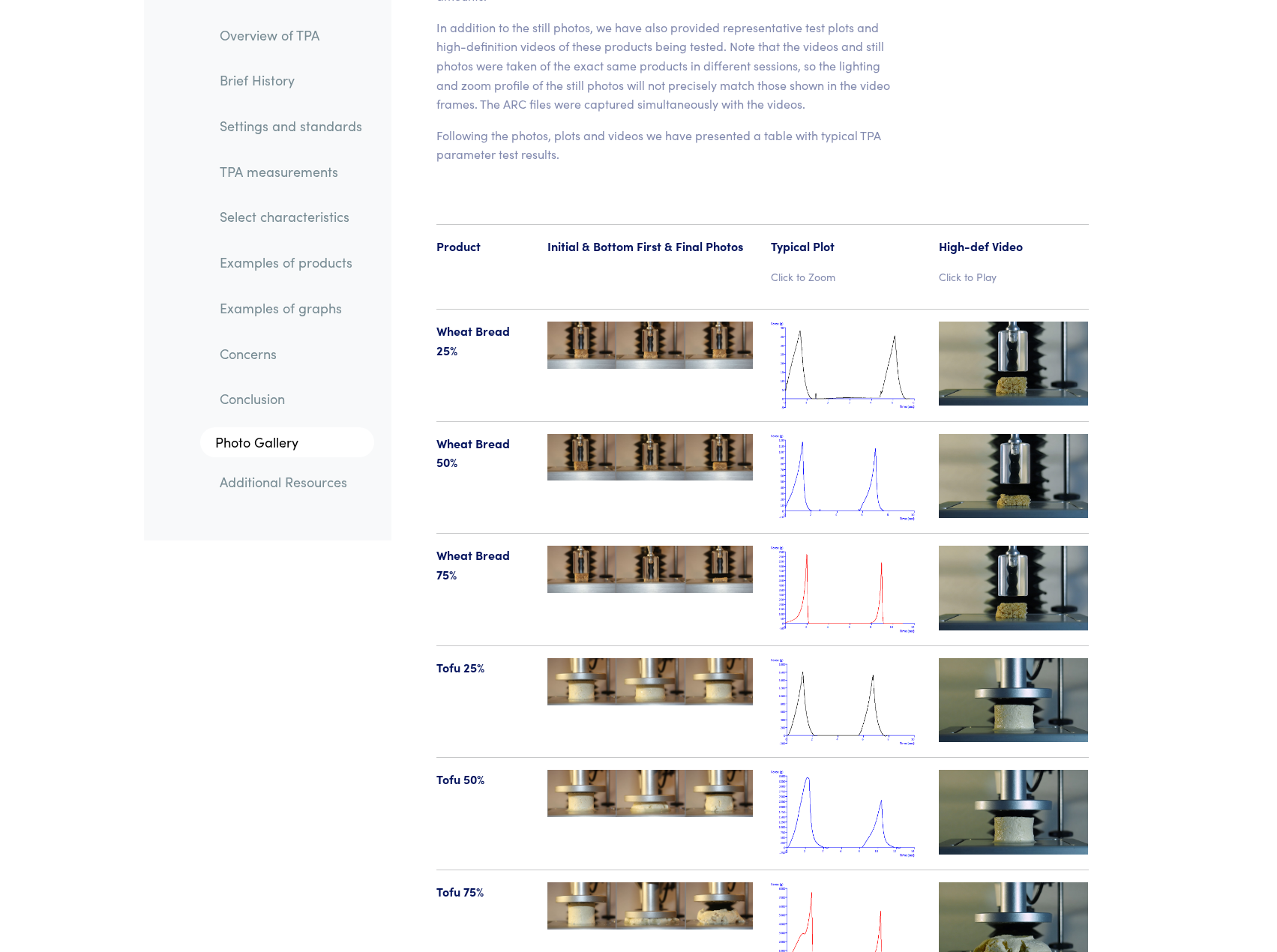
click at [1008, 434] on img at bounding box center [1014, 476] width 150 height 84
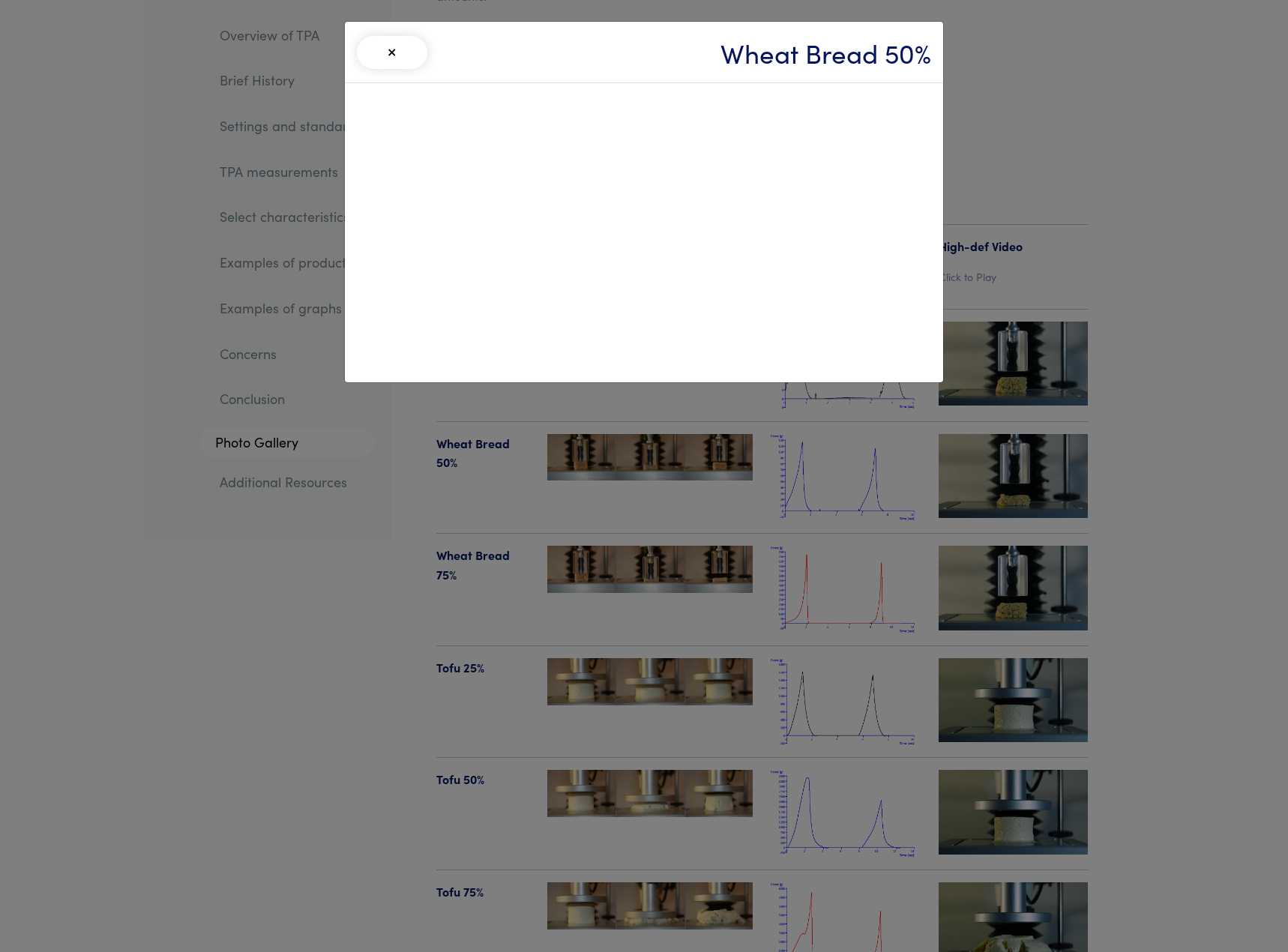
click at [396, 54] on button "×" at bounding box center [392, 52] width 71 height 33
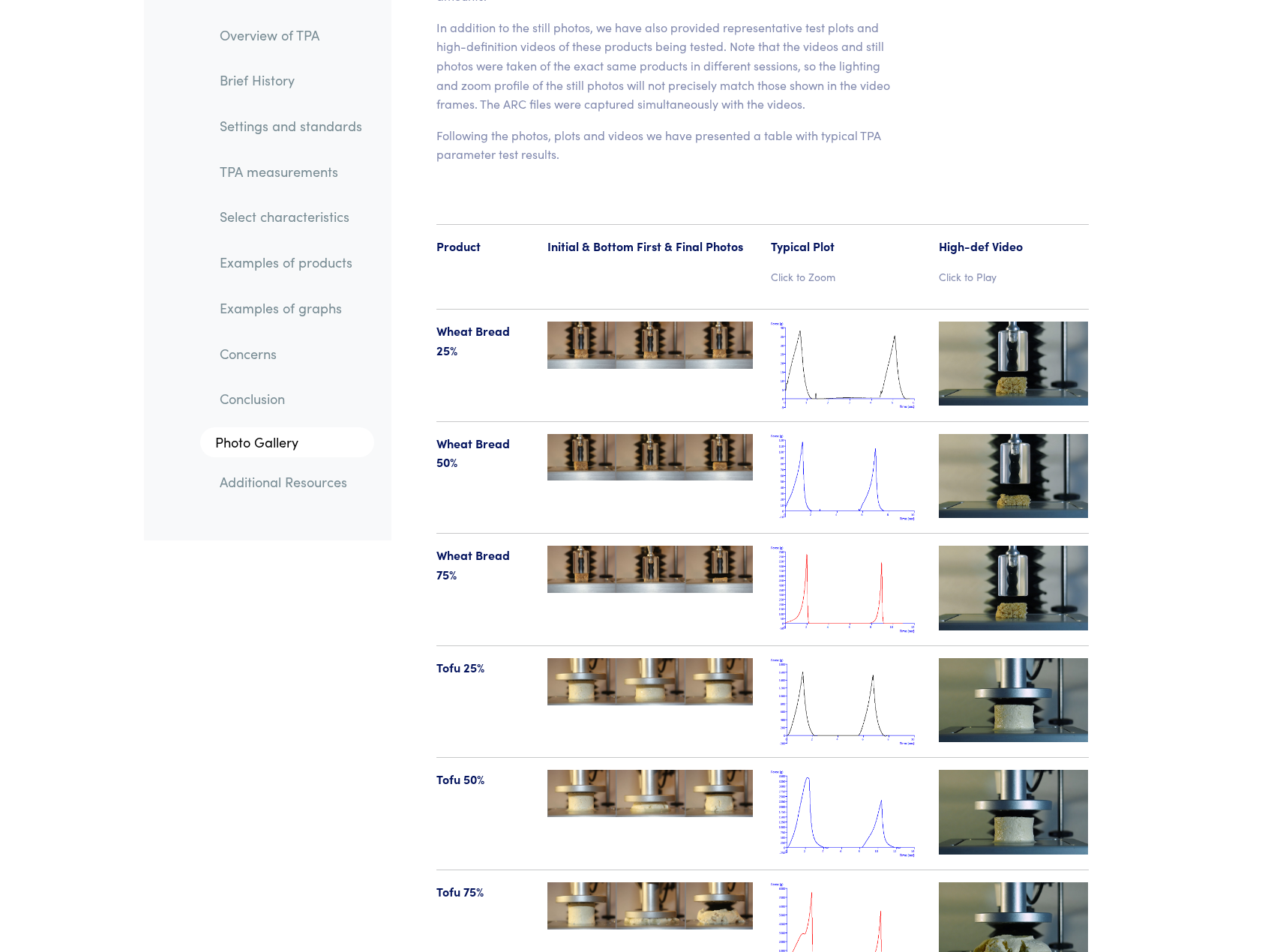
click at [1026, 552] on img at bounding box center [1014, 588] width 150 height 84
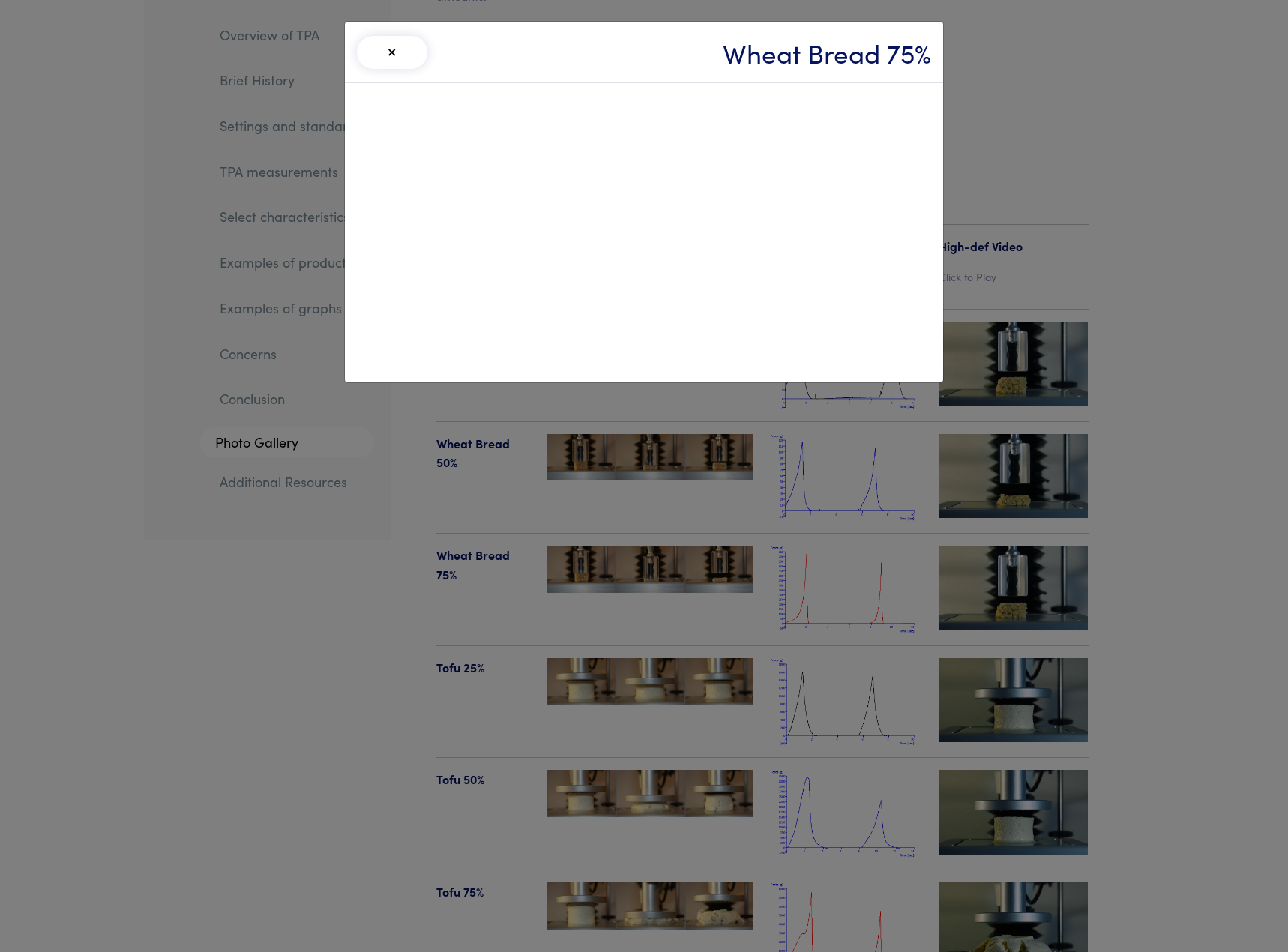
click at [393, 62] on button "×" at bounding box center [392, 52] width 71 height 33
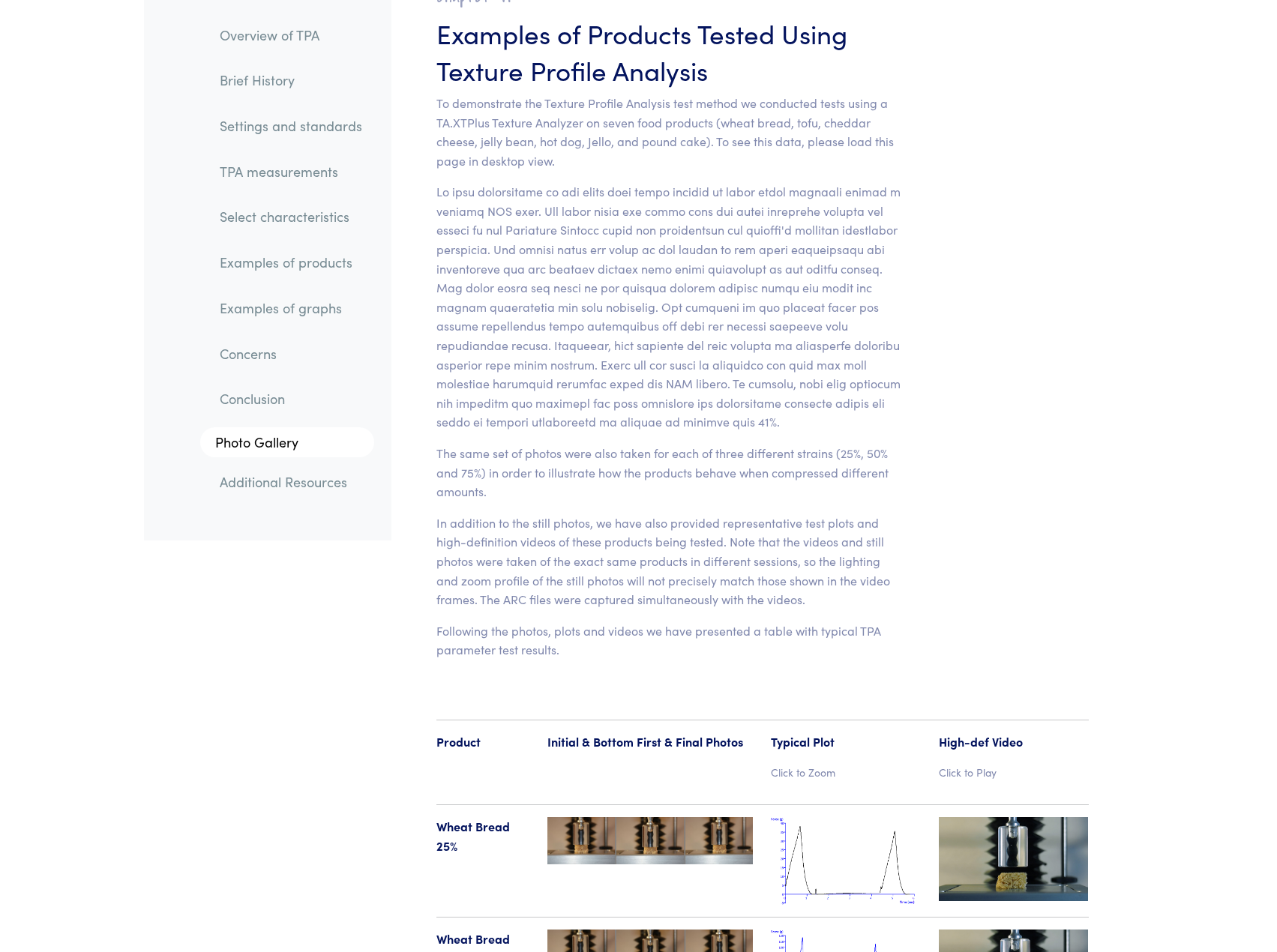
click at [910, 514] on section "Chapter VI Examples of Products Tested Using Texture Profile Analysis To demons…" at bounding box center [670, 316] width 539 height 747
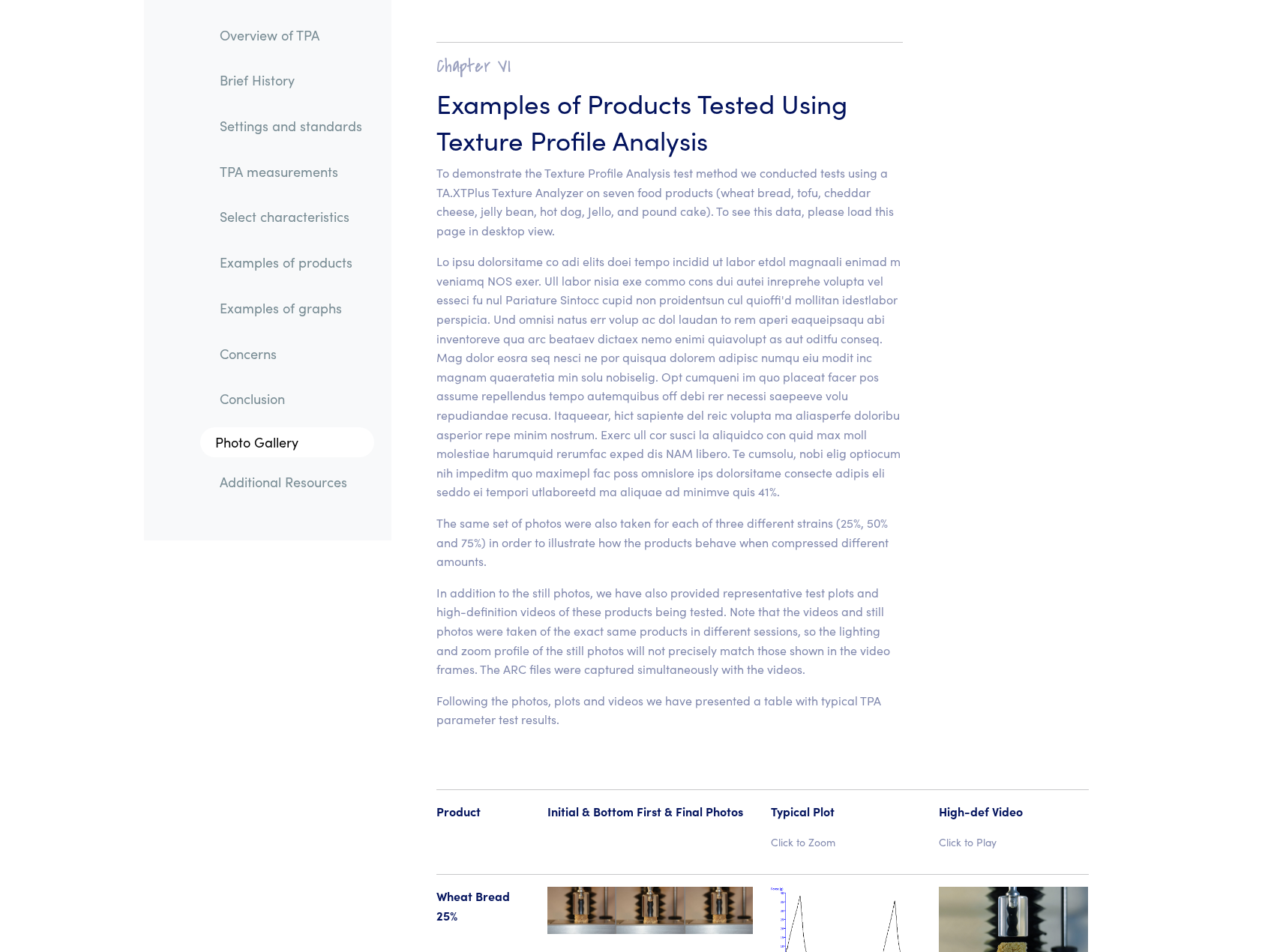
click at [927, 511] on section "Chapter VI Examples of Products Tested Using Texture Profile Analysis To demons…" at bounding box center [670, 385] width 539 height 747
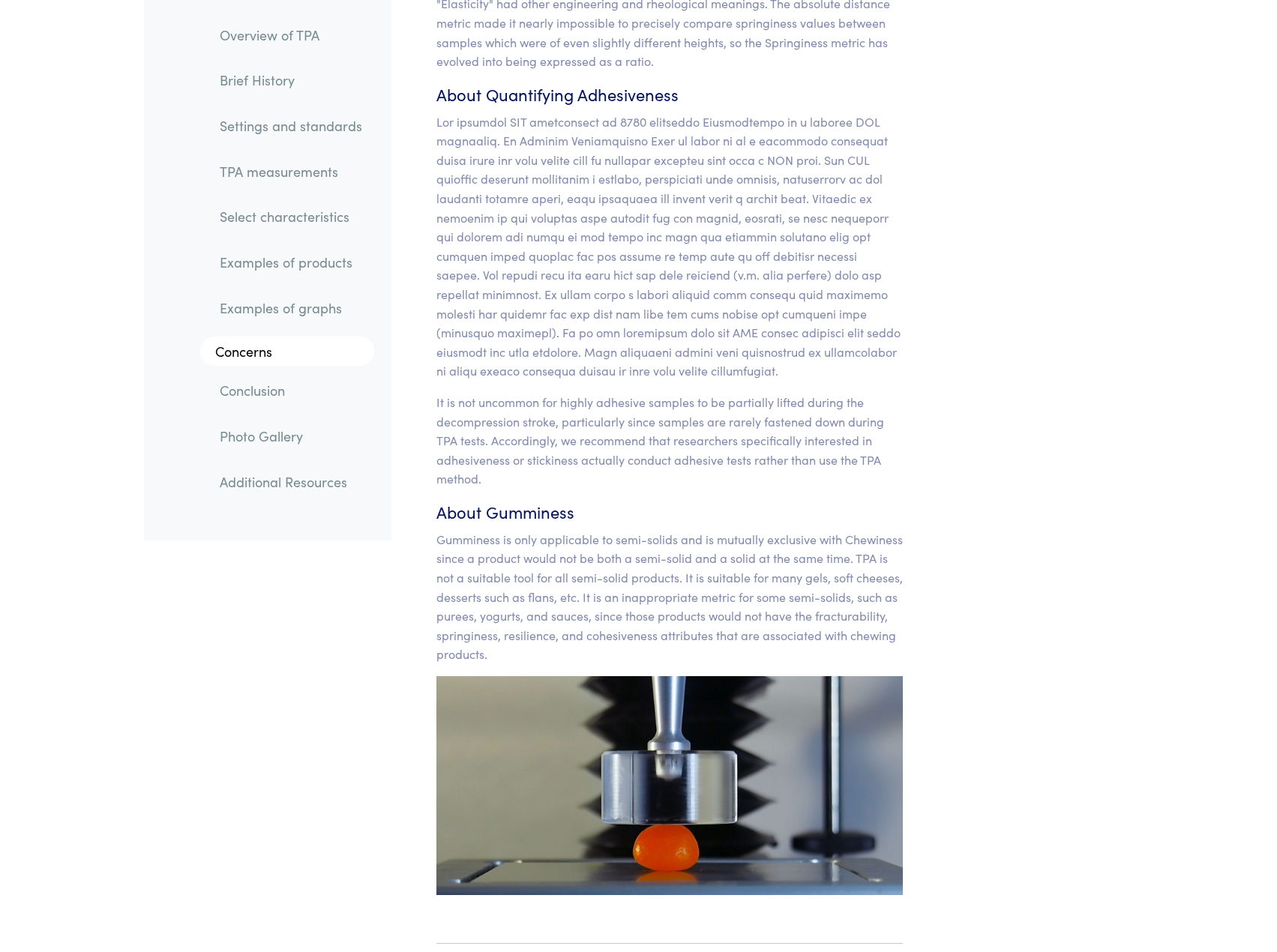
click at [974, 428] on div "Parameter Expression Measurement Hardness The peak force that occurs during the…" at bounding box center [762, 76] width 742 height 8169
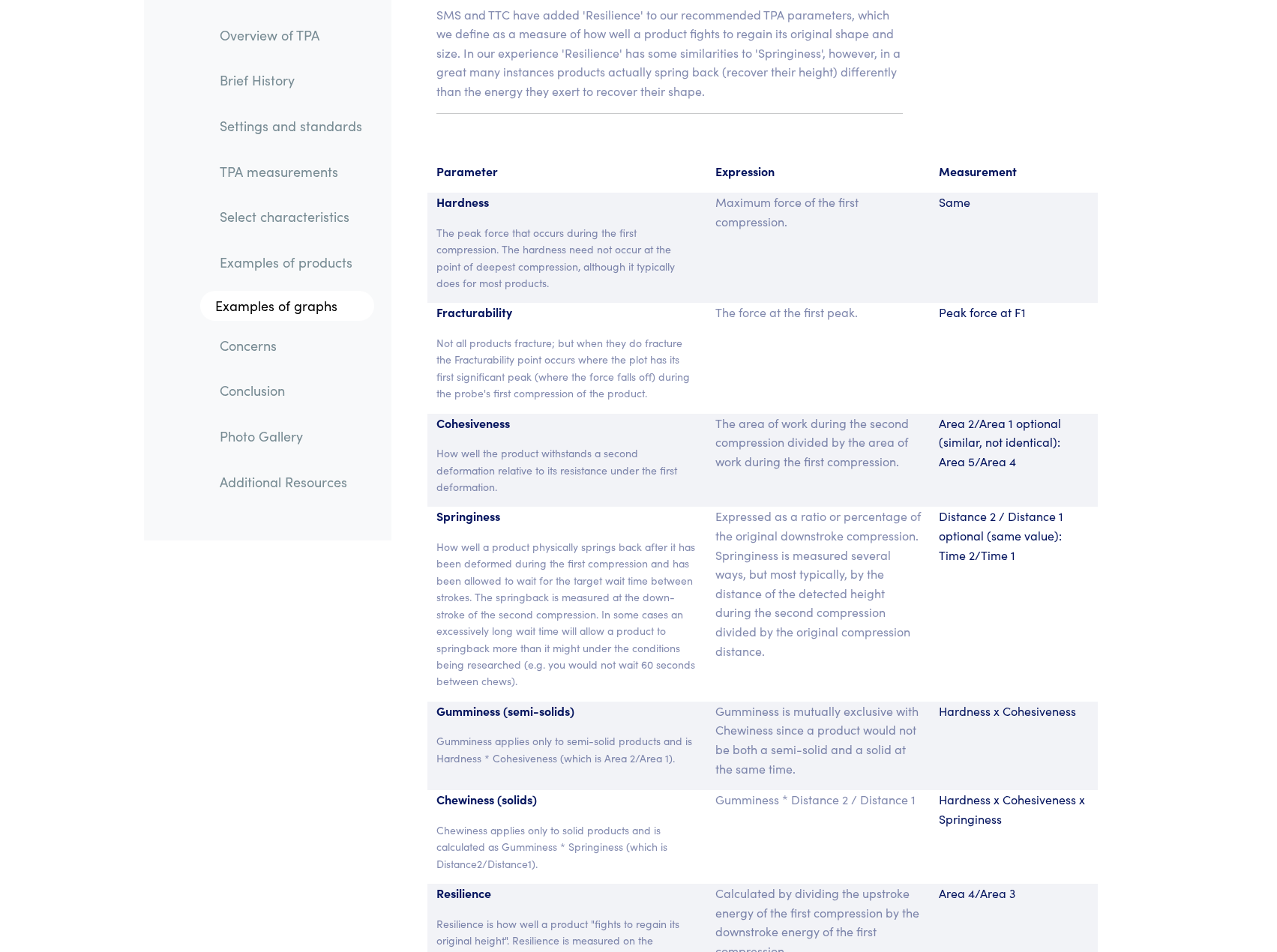
scroll to position [9820, 0]
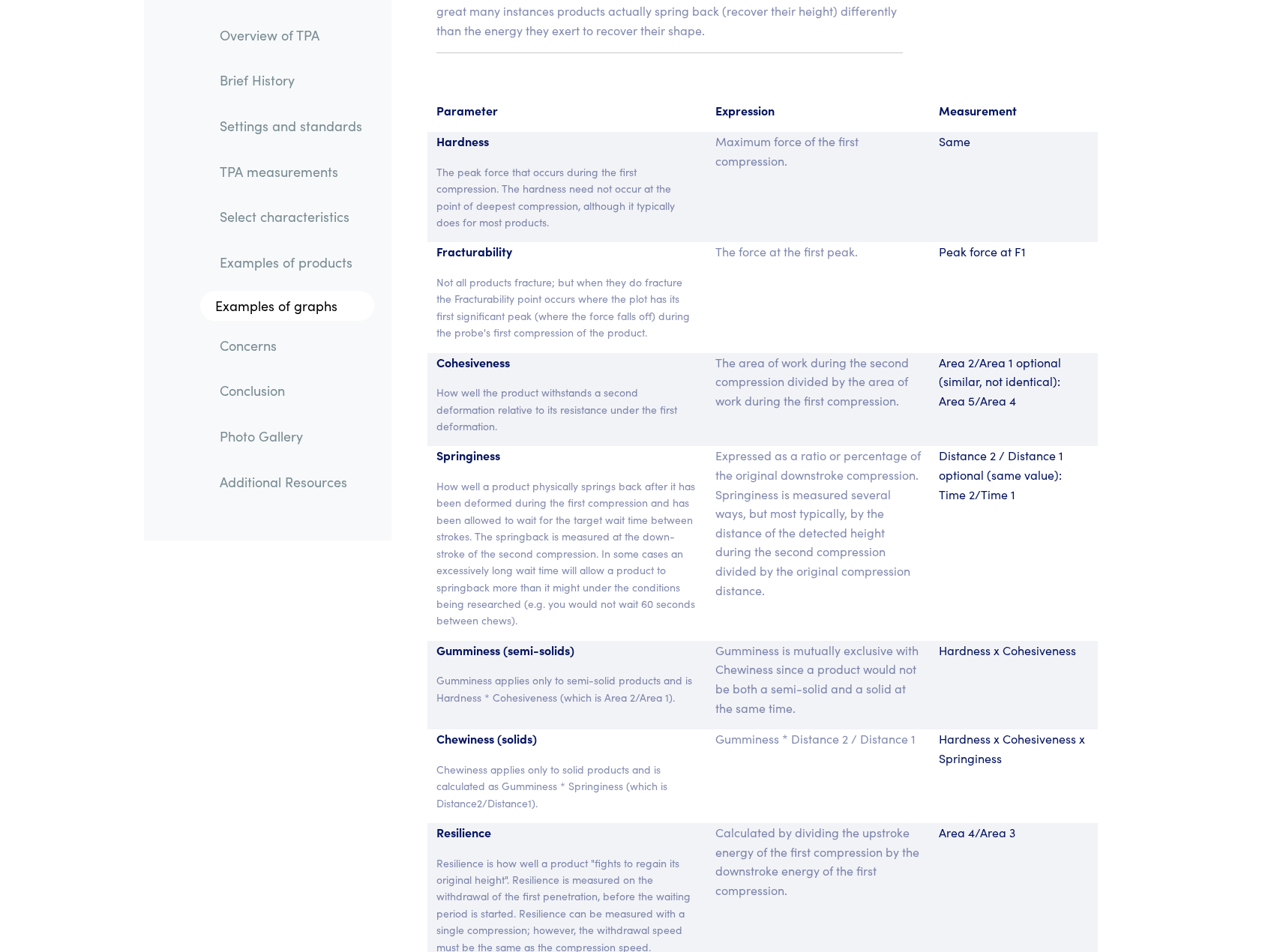
click at [1092, 588] on div "Distance 2 / Distance 1 optional (same value): Time 2/Time 1" at bounding box center [1014, 543] width 168 height 194
click at [1131, 626] on div "Parameter Expression Measurement Hardness The peak force that occurs during the…" at bounding box center [762, 534] width 742 height 901
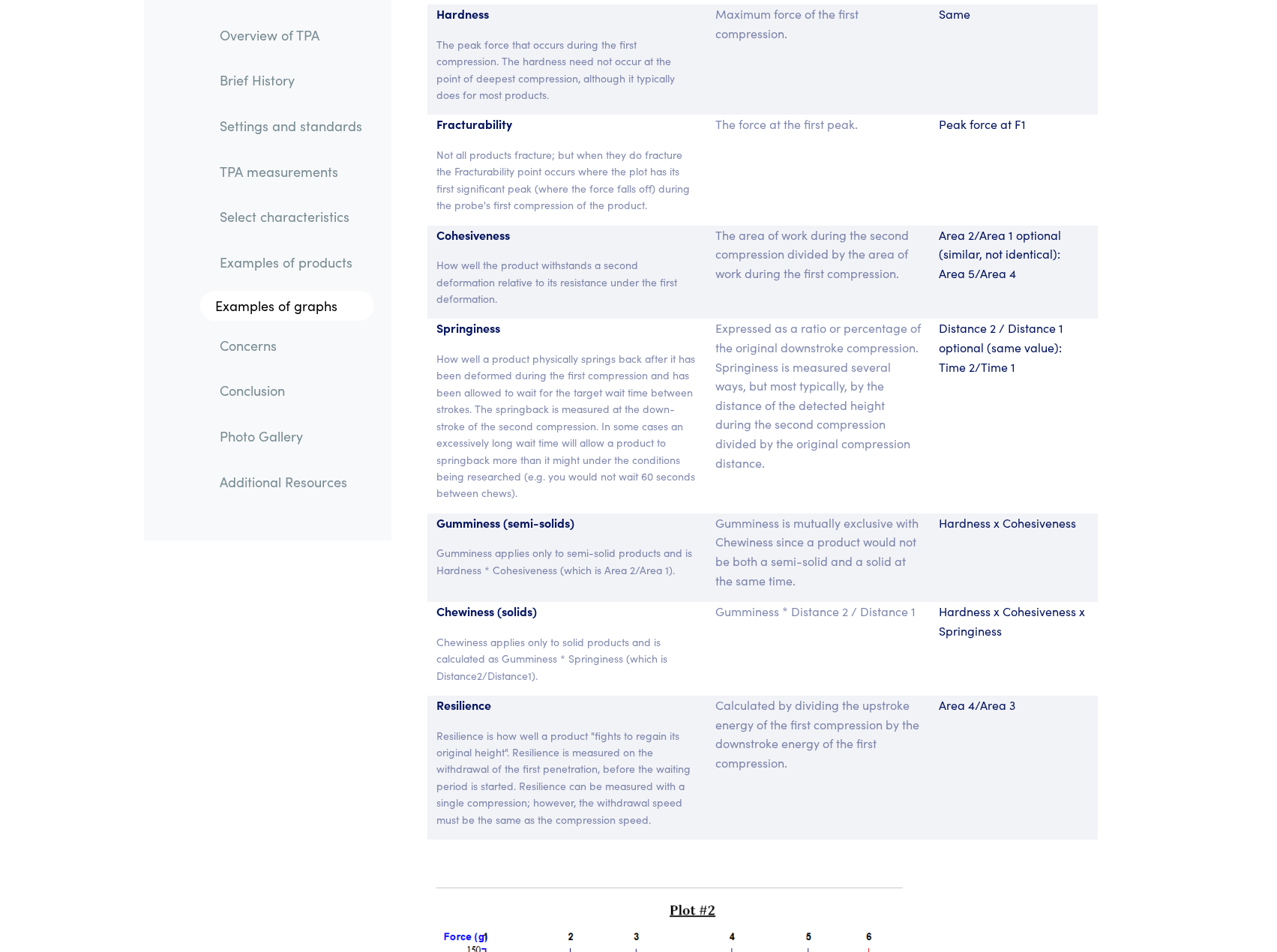
scroll to position [9947, 0]
click at [868, 603] on p "Gumminess * Distance 2 / Distance 1" at bounding box center [818, 613] width 206 height 19
click at [986, 654] on div "Hardness x Cohesiveness x Springiness" at bounding box center [1014, 650] width 168 height 93
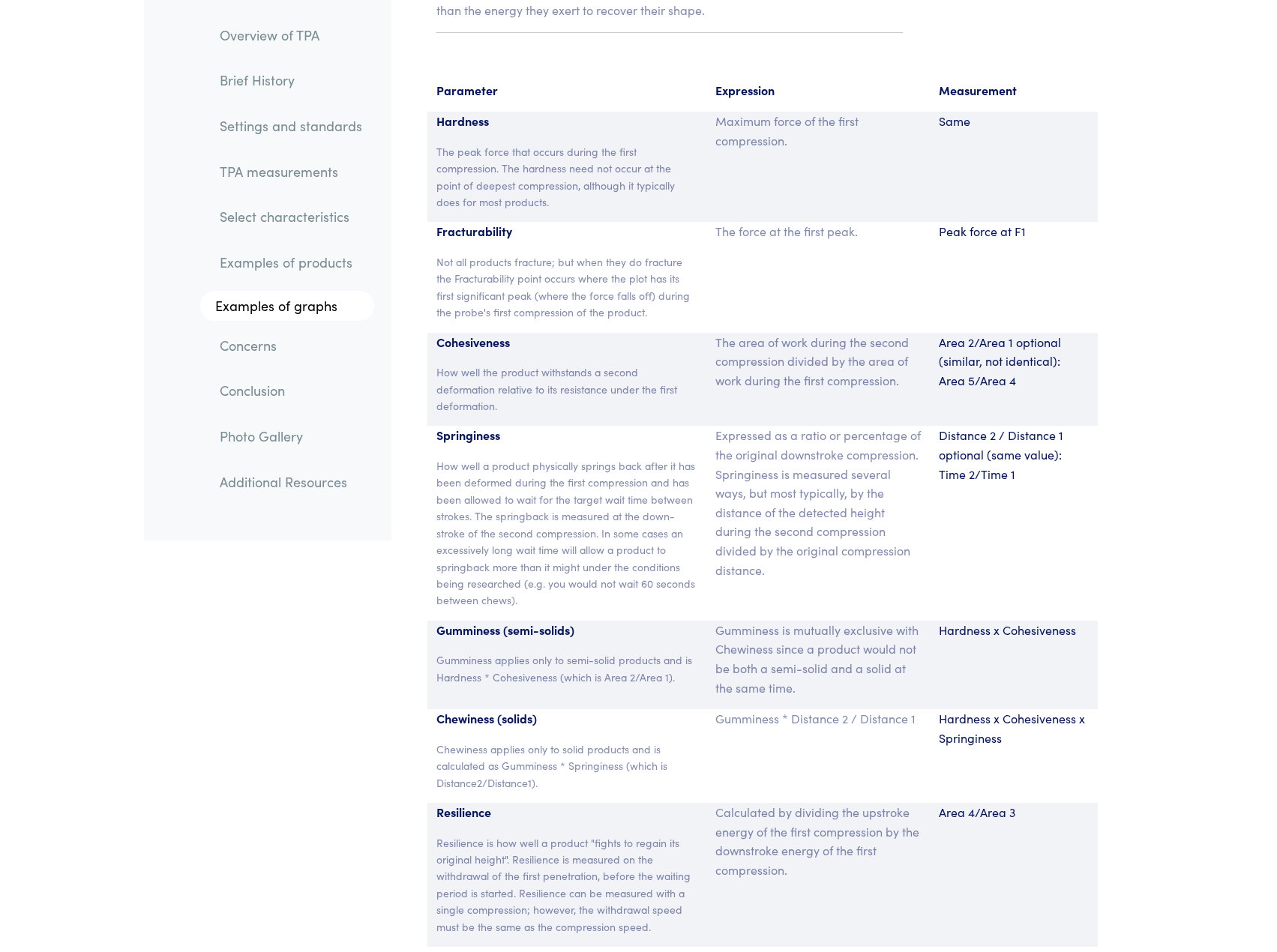
click at [1021, 574] on div "Distance 2 / Distance 1 optional (same value): Time 2/Time 1" at bounding box center [1014, 522] width 168 height 194
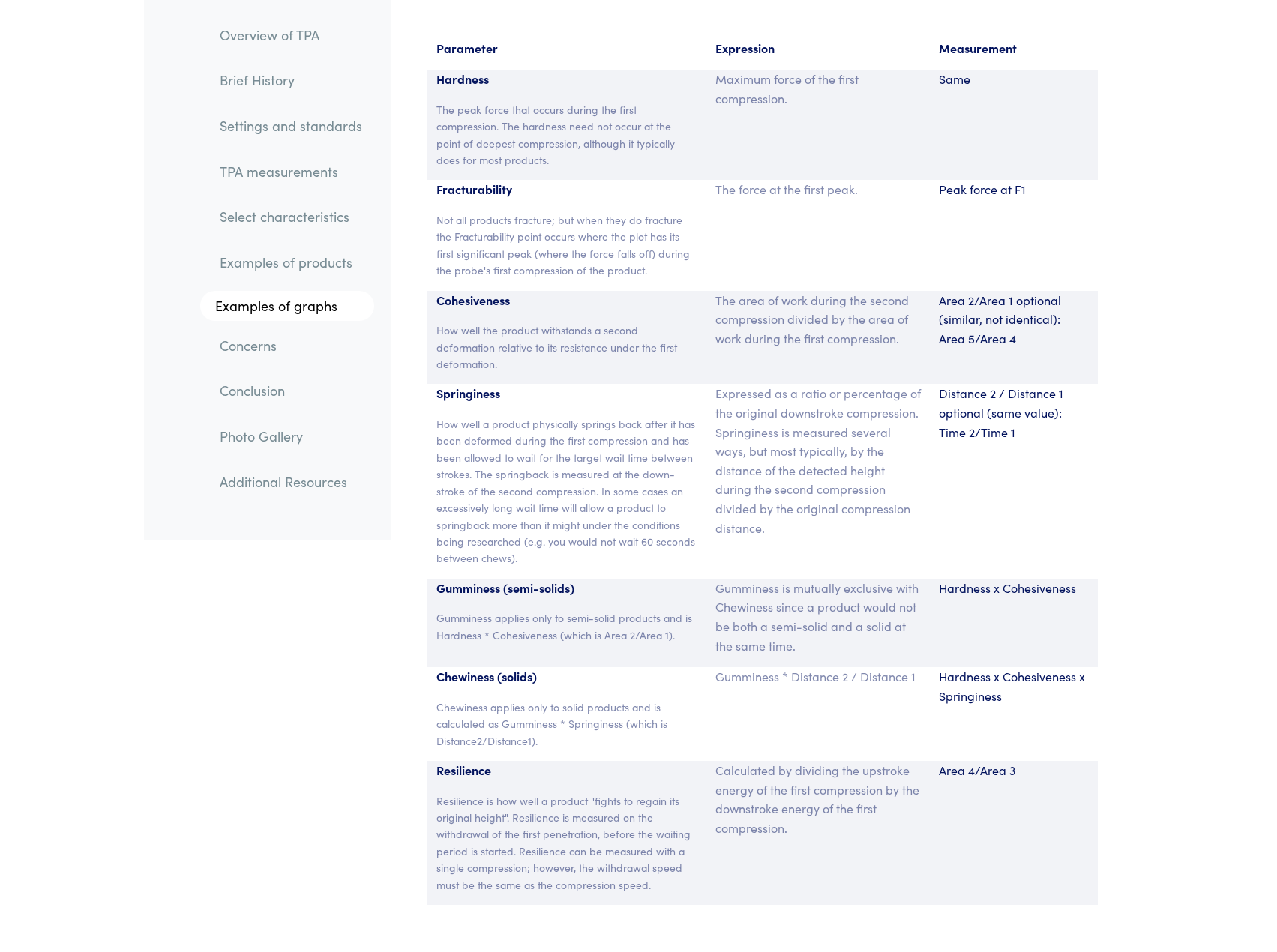
scroll to position [9884, 0]
click at [1066, 708] on div "Hardness x Cohesiveness x Springiness" at bounding box center [1014, 713] width 168 height 93
click at [1123, 745] on section "Parameter Expression Measurement Hardness The peak force that occurs during the…" at bounding box center [762, 471] width 724 height 901
click at [1057, 728] on div "Hardness x Cohesiveness x Springiness" at bounding box center [1014, 713] width 168 height 93
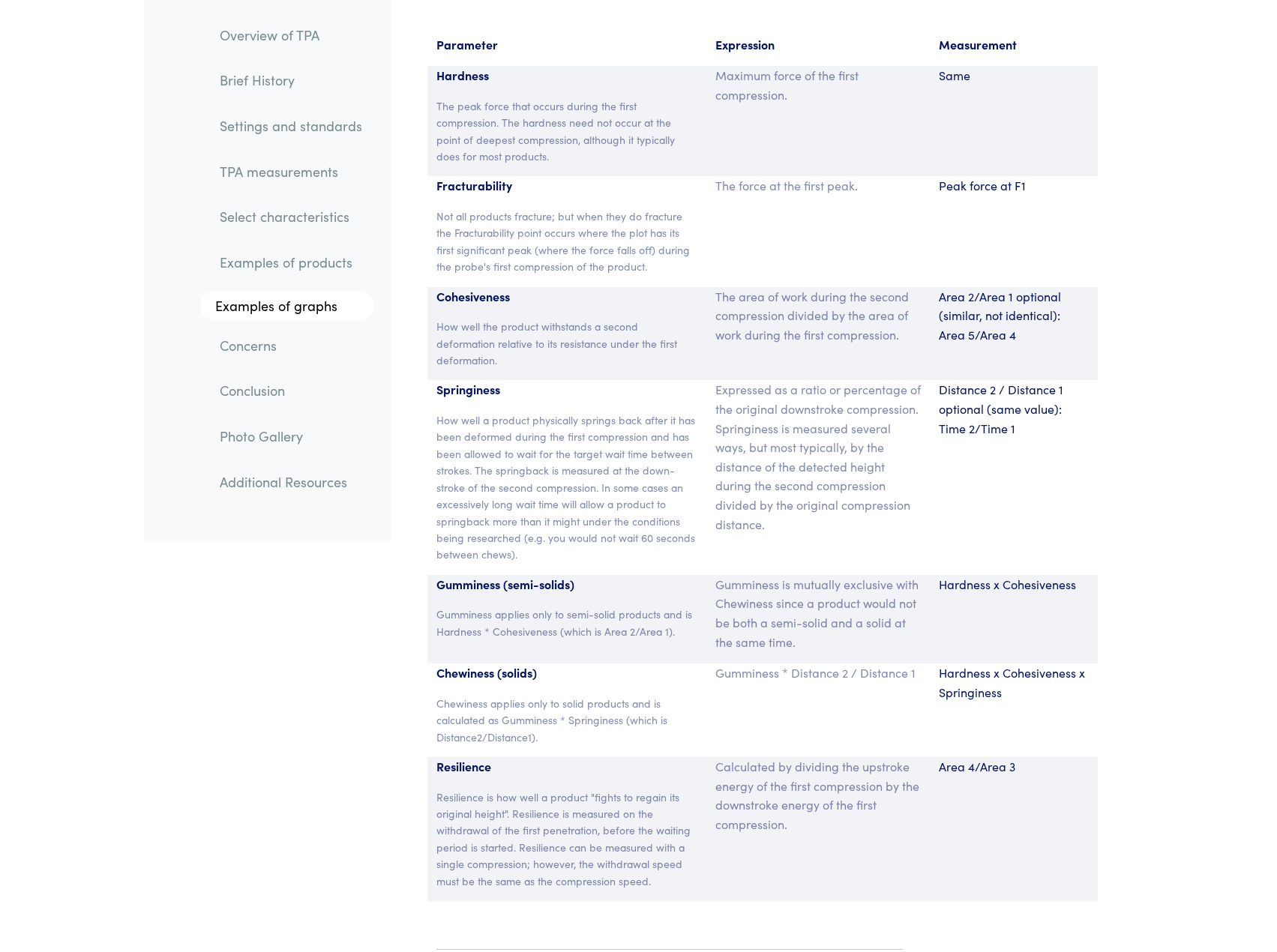
scroll to position [9887, 0]
click at [1098, 754] on section "Parameter Expression Measurement Hardness The peak force that occurs during the…" at bounding box center [762, 467] width 724 height 901
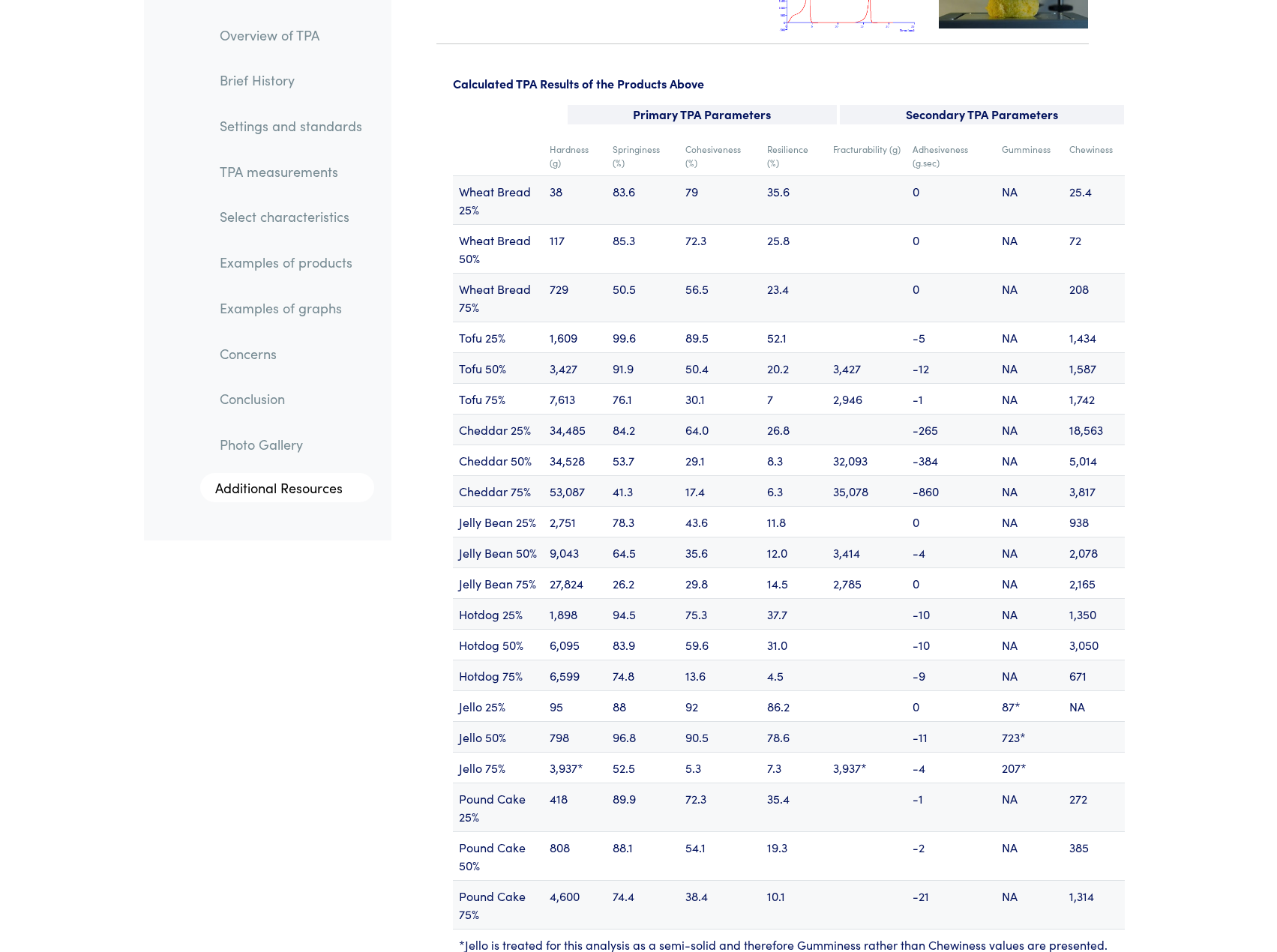
scroll to position [17998, 0]
click at [668, 413] on td "84.2" at bounding box center [642, 428] width 72 height 30
click at [667, 444] on td "53.7" at bounding box center [642, 458] width 72 height 30
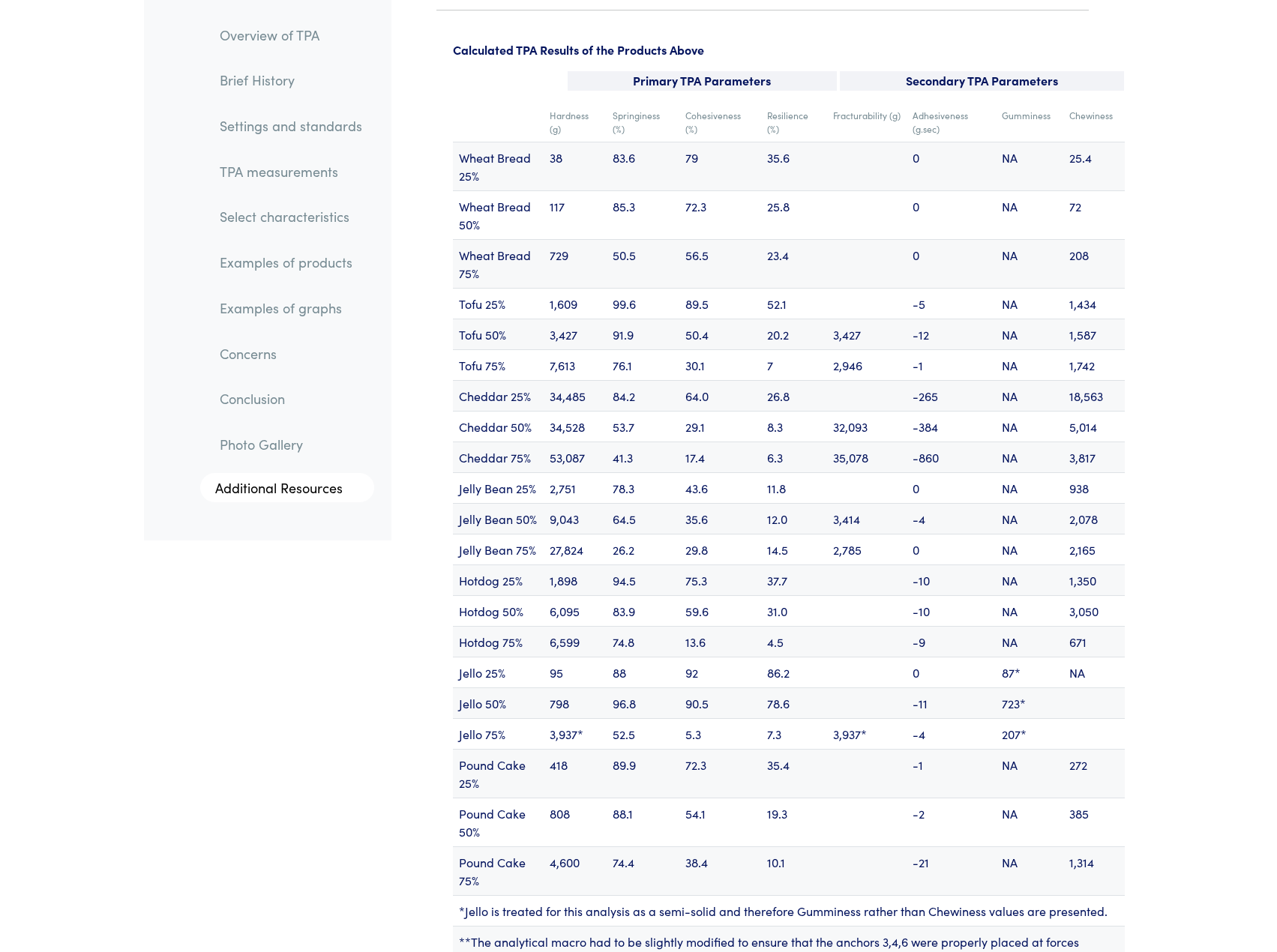
click at [653, 534] on td "26.2" at bounding box center [642, 549] width 72 height 30
click at [671, 595] on td "83.9" at bounding box center [642, 610] width 72 height 30
click at [660, 657] on td "88" at bounding box center [642, 672] width 72 height 30
click at [660, 687] on td "96.8" at bounding box center [642, 702] width 72 height 30
click at [666, 687] on td "96.8" at bounding box center [642, 702] width 72 height 30
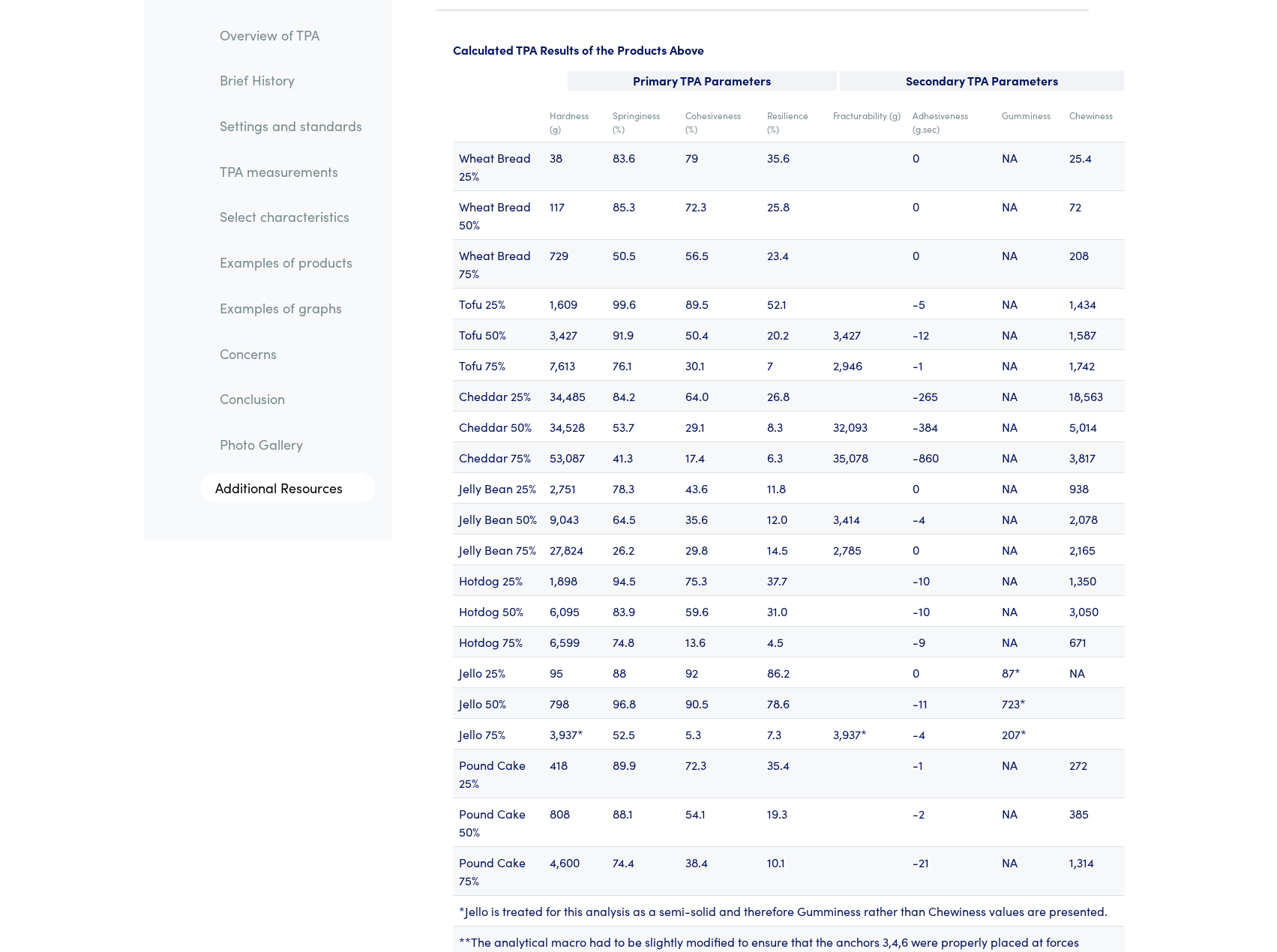
click at [650, 718] on td "52.5" at bounding box center [642, 732] width 72 height 30
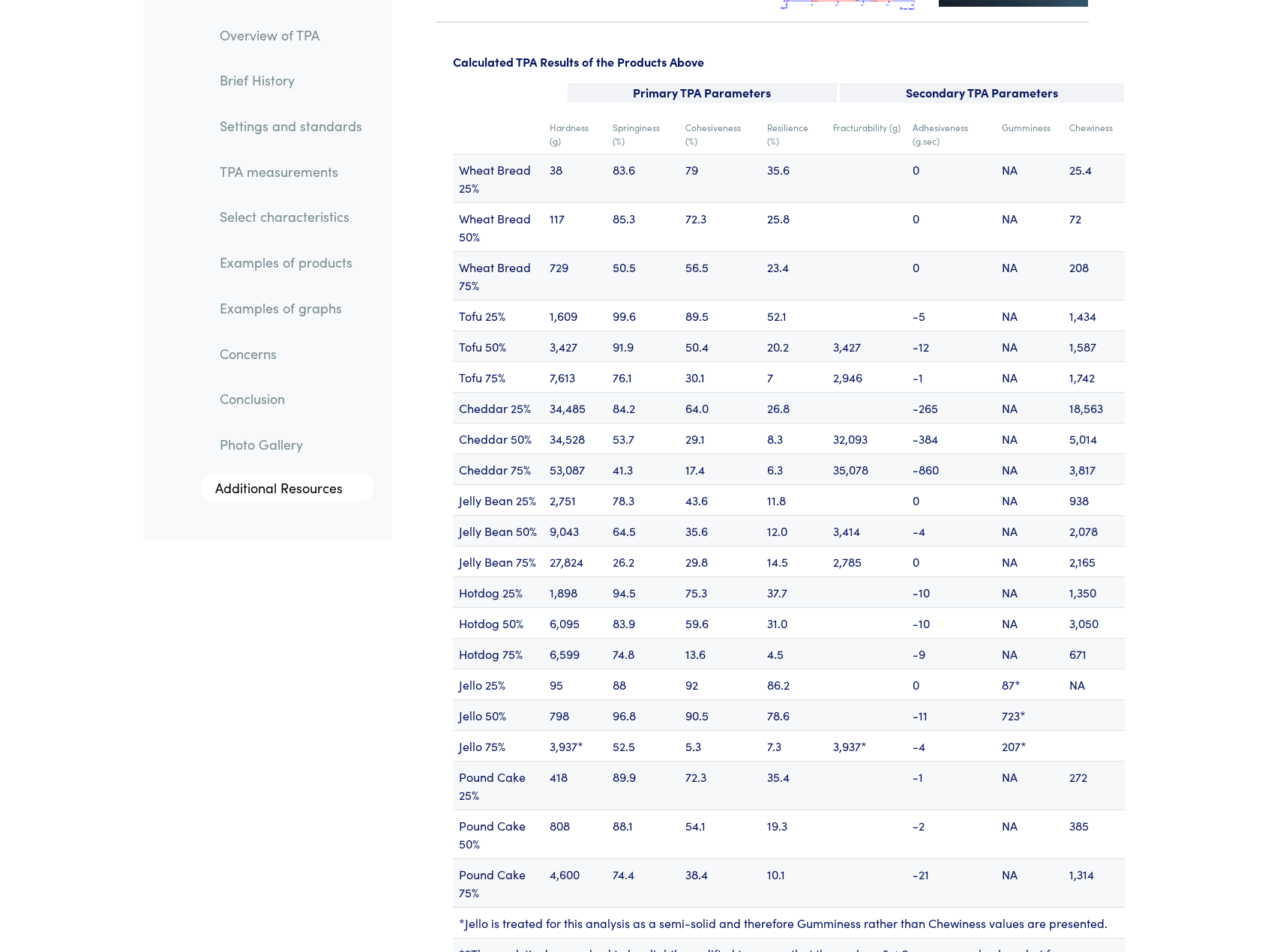
scroll to position [18014, 0]
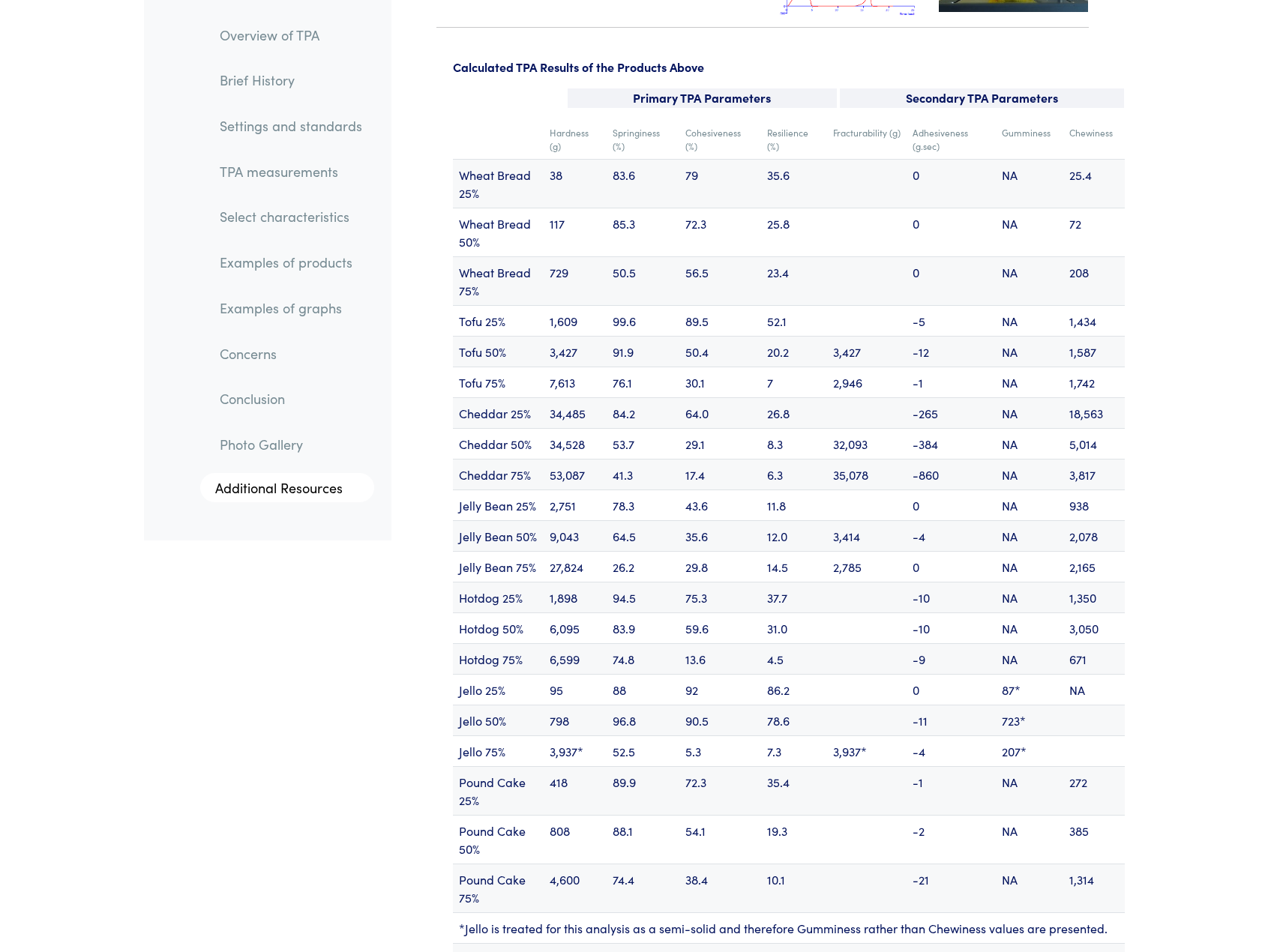
click at [832, 704] on td at bounding box center [867, 719] width 79 height 30
click at [851, 674] on td at bounding box center [867, 689] width 79 height 30
click at [726, 736] on td "5.3" at bounding box center [719, 750] width 82 height 30
click at [737, 736] on td "5.3" at bounding box center [719, 750] width 82 height 30
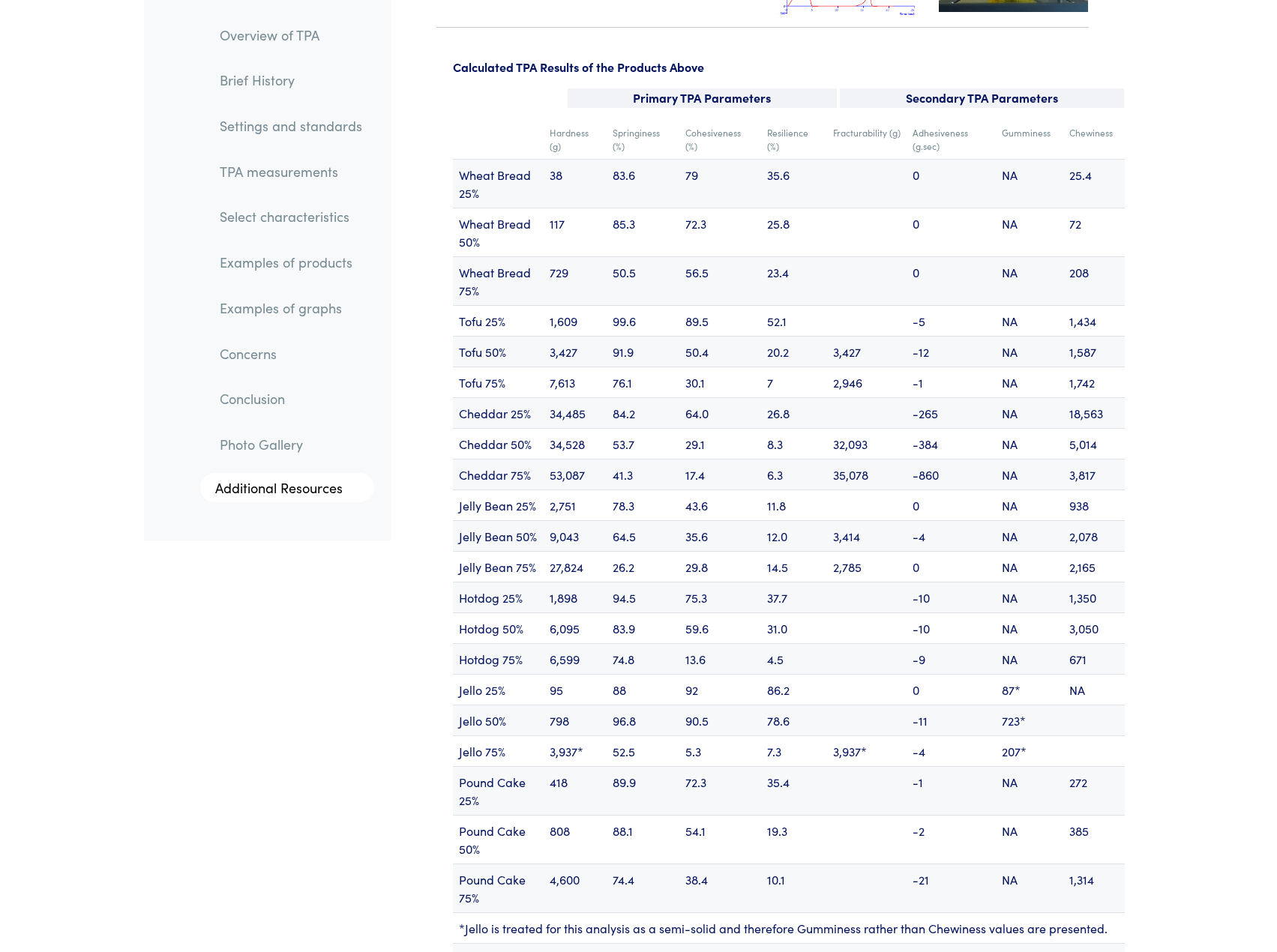
click at [918, 736] on td "-4" at bounding box center [951, 750] width 90 height 30
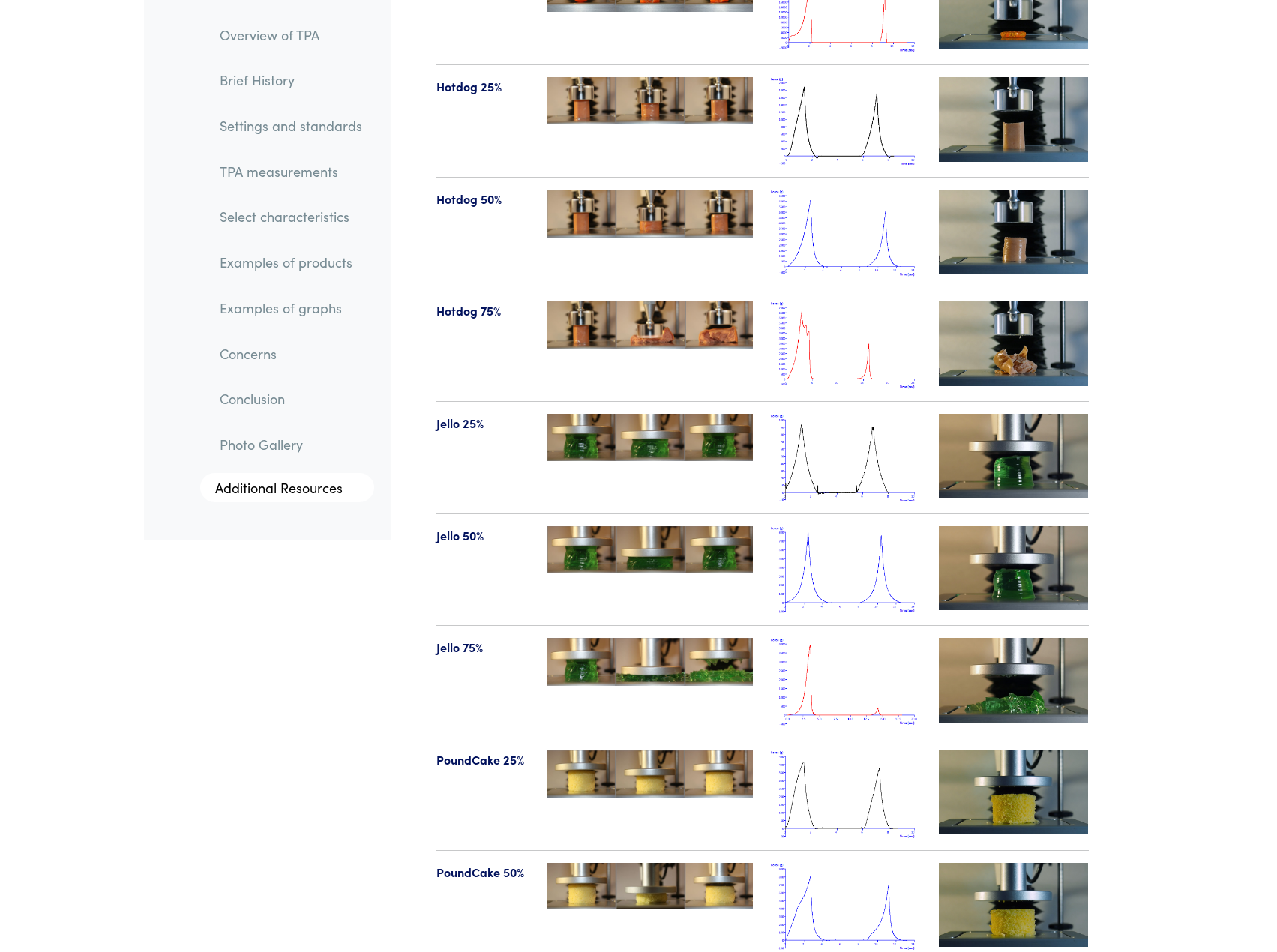
scroll to position [16972, 0]
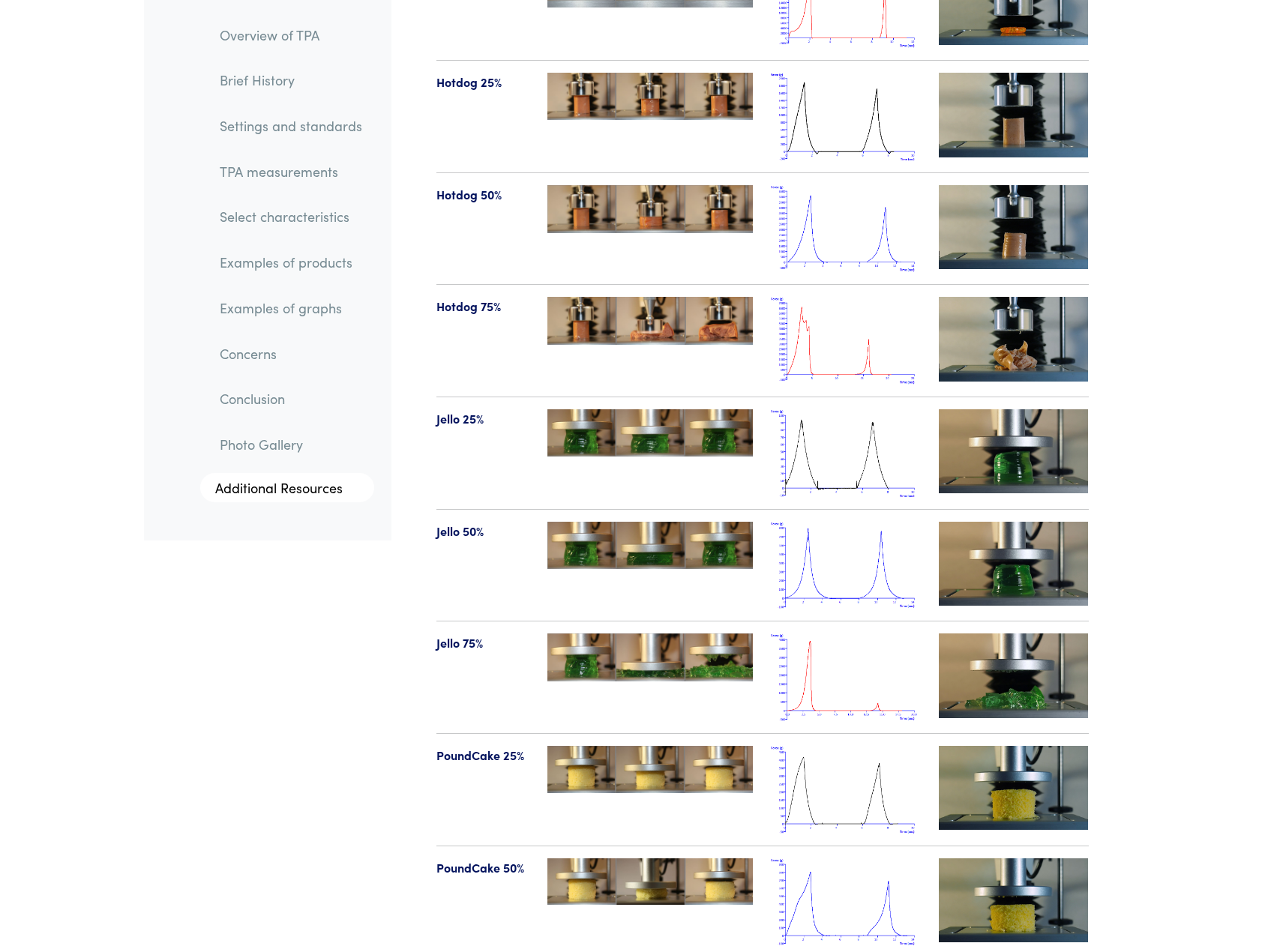
click at [1041, 634] on img at bounding box center [1014, 676] width 150 height 84
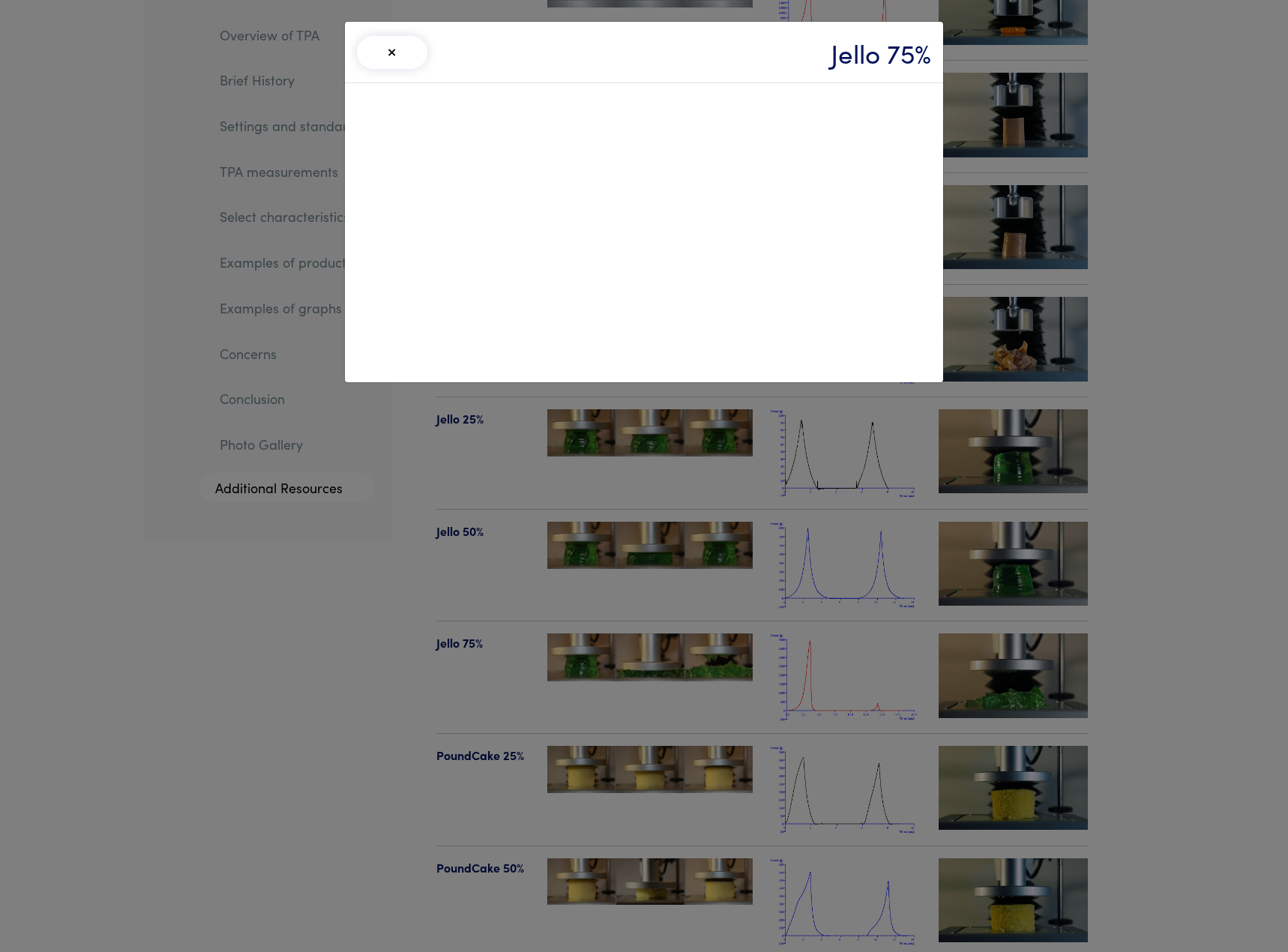
click at [391, 51] on button "×" at bounding box center [392, 52] width 71 height 33
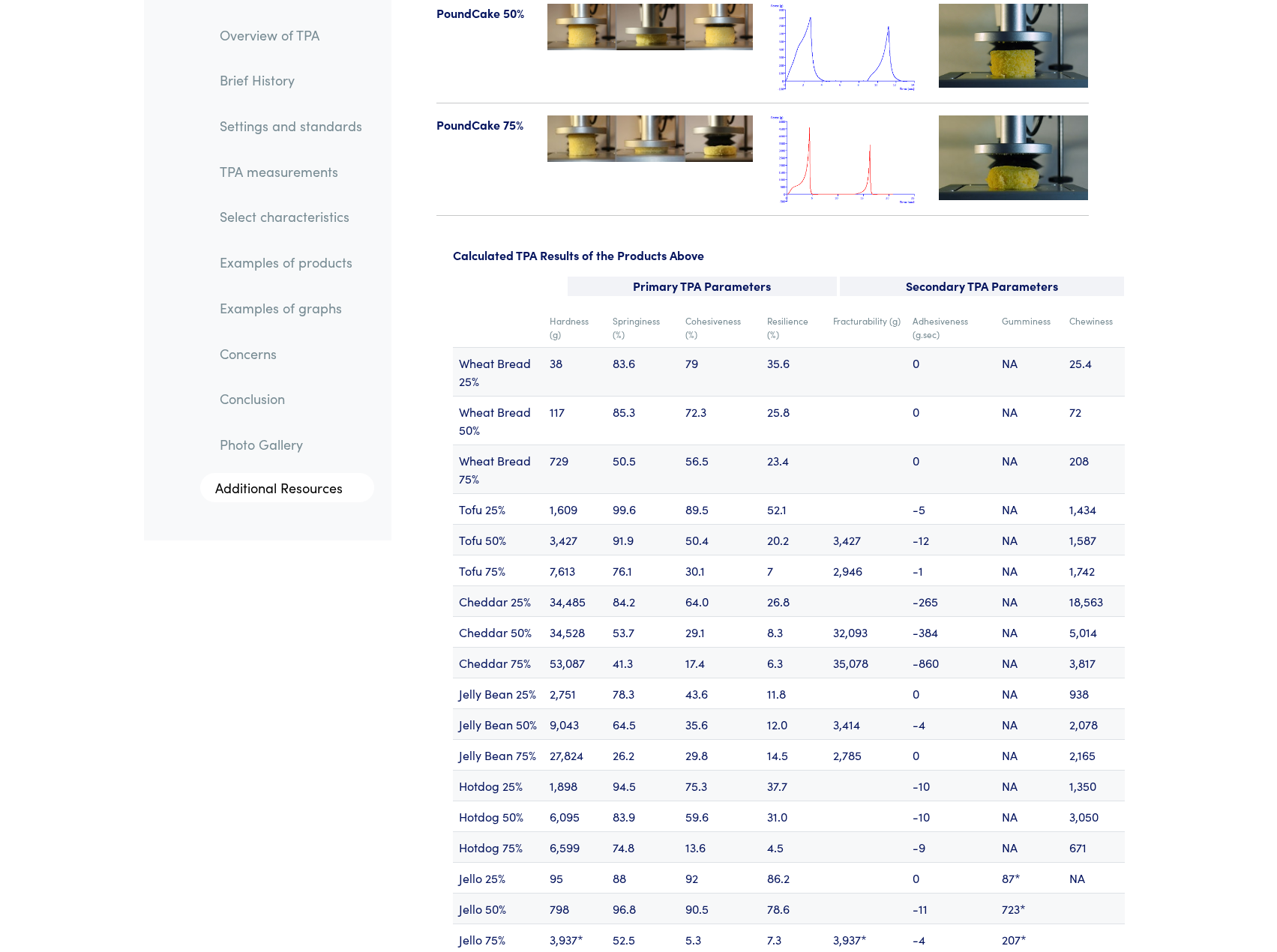
scroll to position [17830, 0]
